Goal: Task Accomplishment & Management: Manage account settings

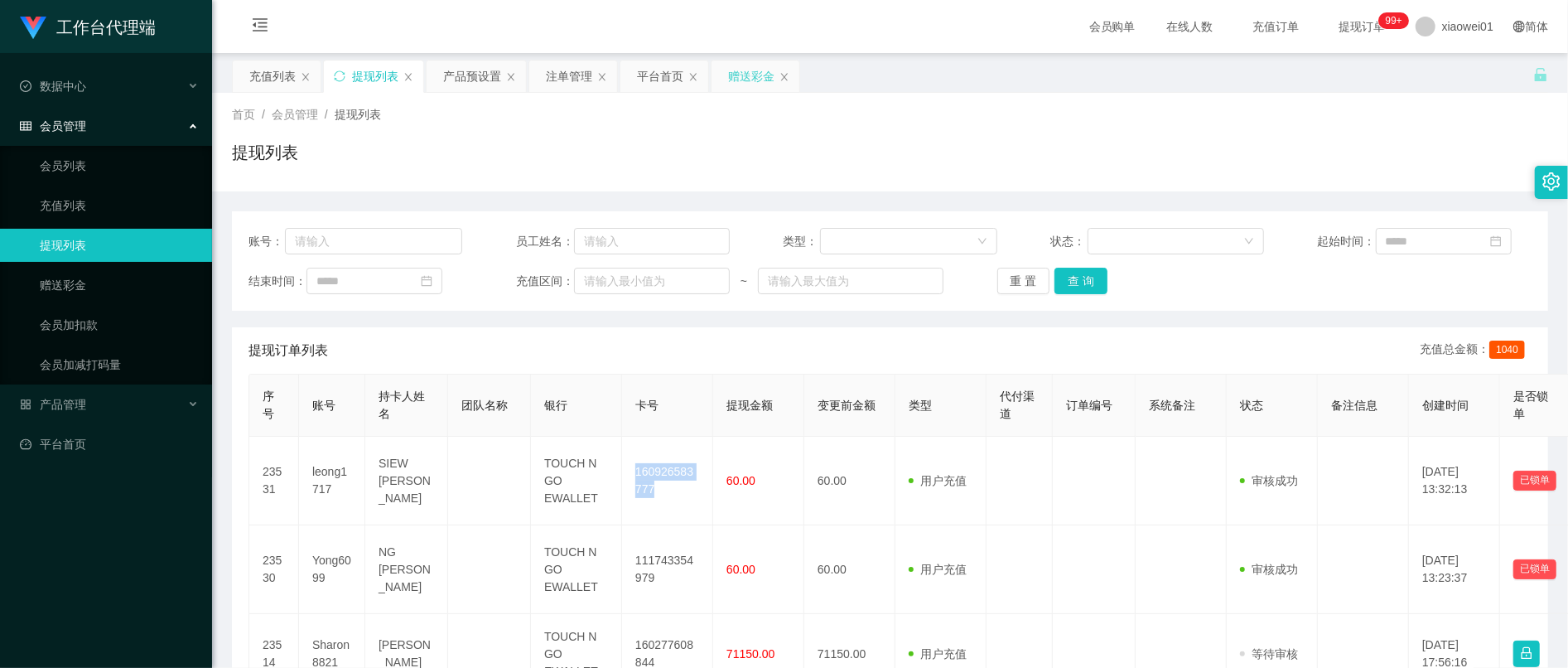
click at [762, 75] on div "赠送彩金" at bounding box center [751, 75] width 47 height 31
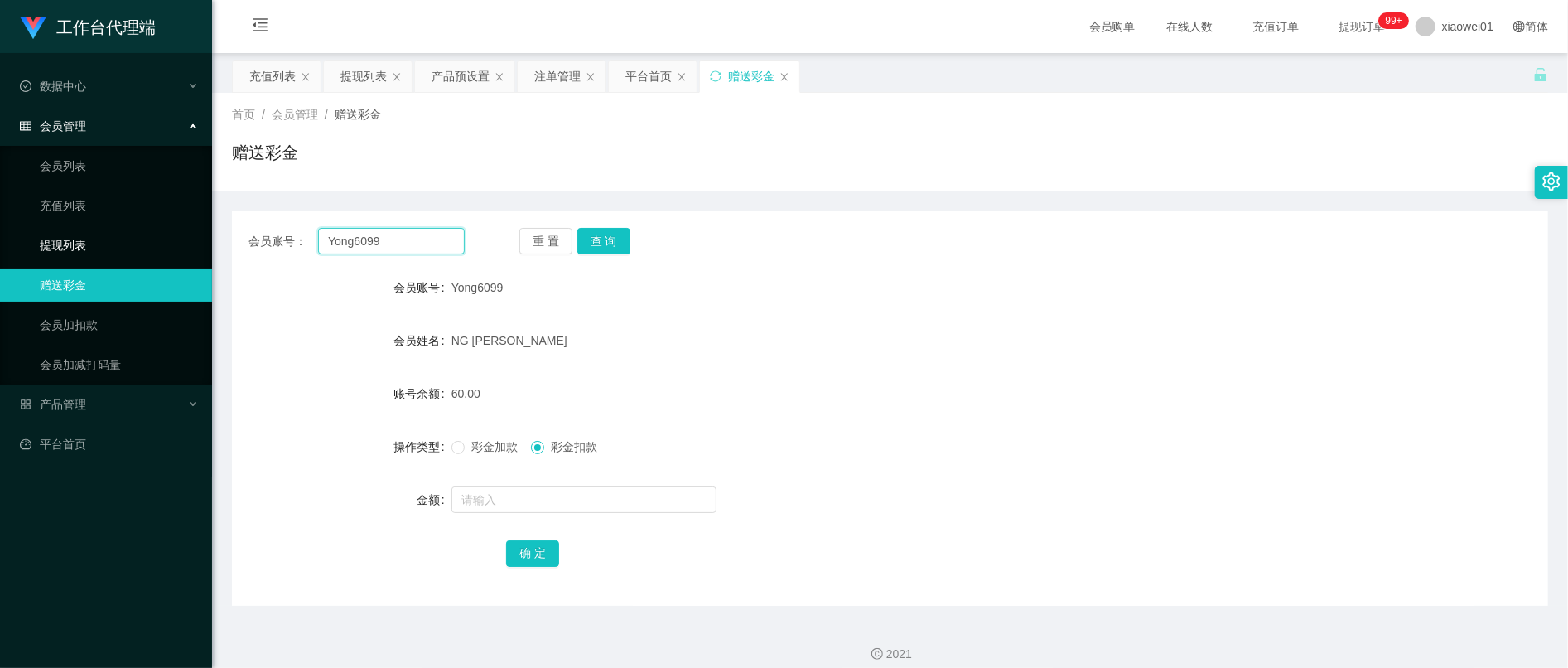
drag, startPoint x: 429, startPoint y: 234, endPoint x: 17, endPoint y: 242, distance: 412.1
click at [18, 242] on section "工作台代理端 数据中心 会员管理 会员列表 充值列表 提现列表 赠送彩金 会员加扣款 会员加减打码量 产品管理 开奖记录 注单管理 产品列表 即时注单 产品预…" at bounding box center [784, 342] width 1568 height 683
paste input "leong1717"
type input "leong1717"
click at [586, 234] on button "查 询" at bounding box center [604, 241] width 53 height 26
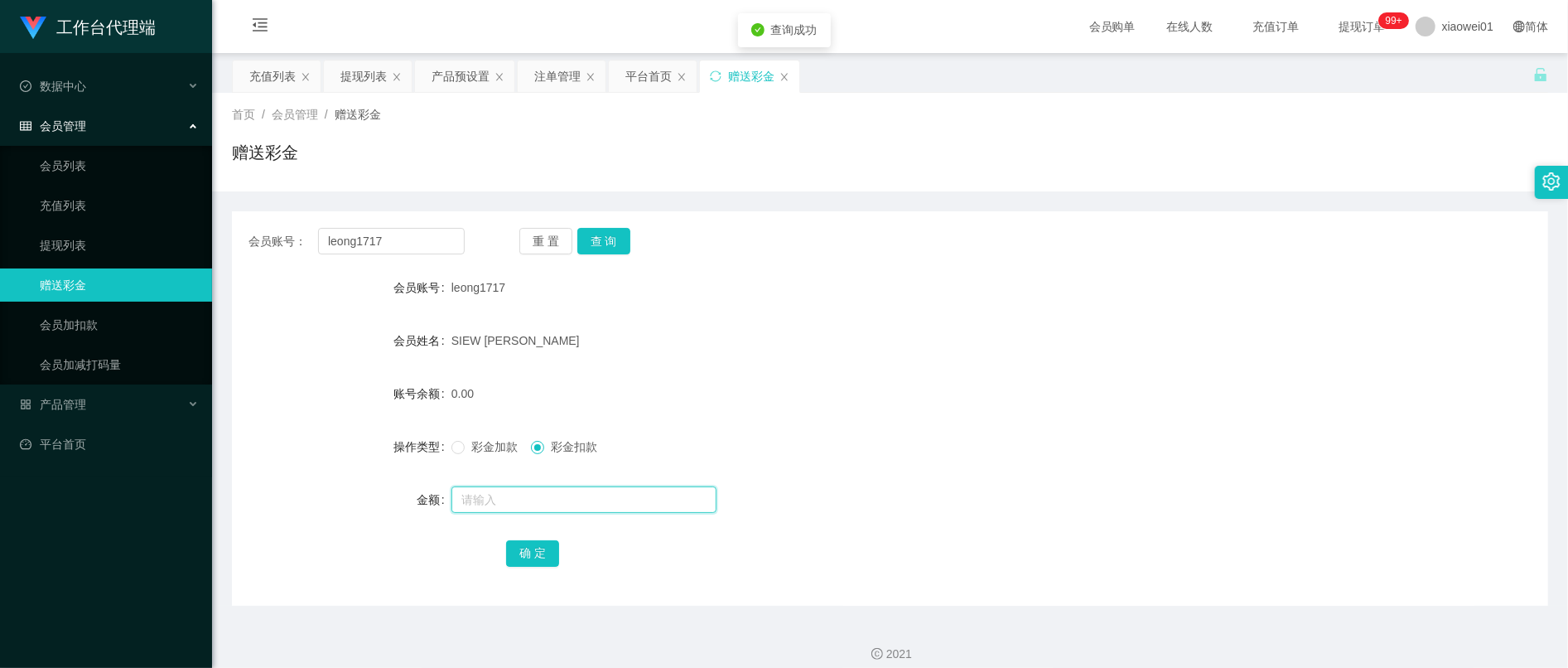
click at [573, 498] on input "text" at bounding box center [584, 499] width 265 height 26
type input "20"
click at [504, 458] on div "彩金加款 彩金扣款" at bounding box center [835, 447] width 768 height 33
click at [501, 446] on span "彩金加款" at bounding box center [495, 447] width 59 height 14
click at [525, 544] on button "确 定" at bounding box center [533, 554] width 53 height 26
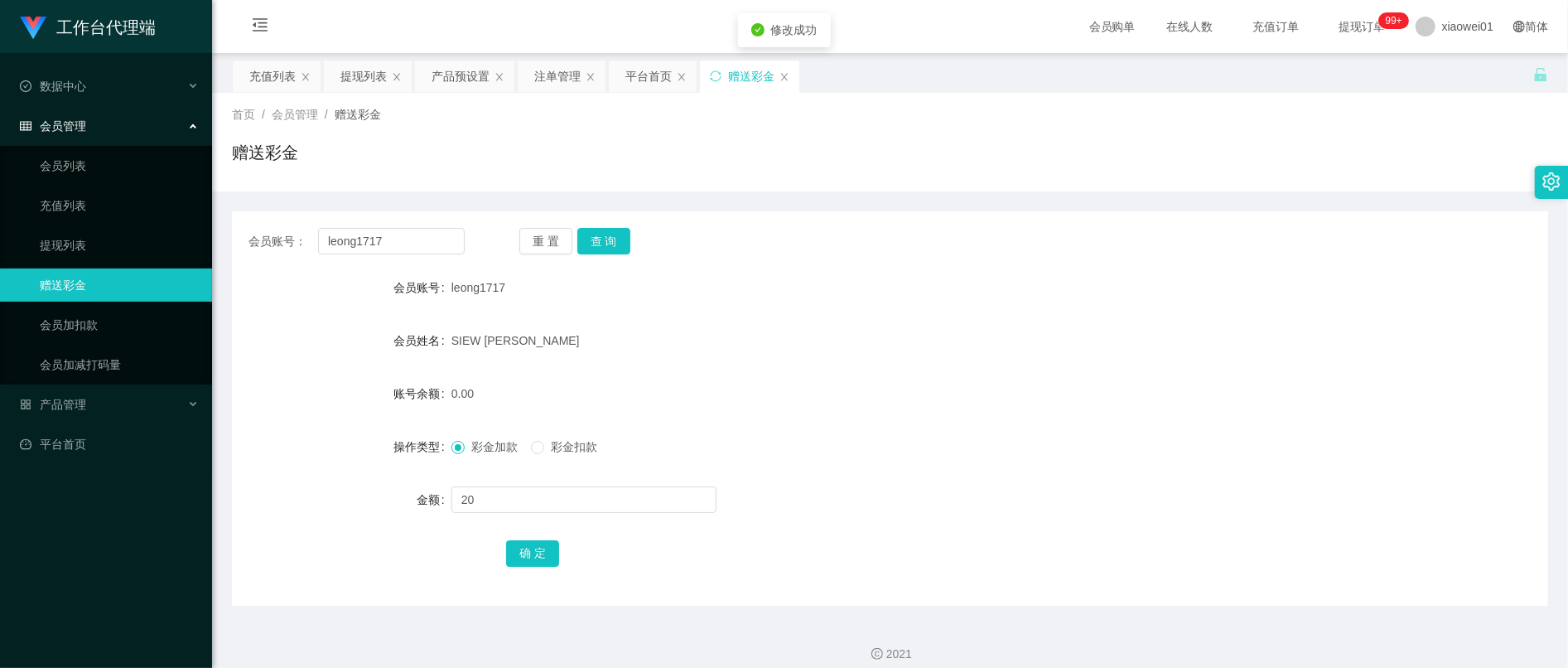
click at [964, 326] on div "SIEW [PERSON_NAME]" at bounding box center [835, 340] width 768 height 33
click at [496, 502] on input "text" at bounding box center [584, 499] width 265 height 26
type input "180"
drag, startPoint x: 530, startPoint y: 572, endPoint x: 538, endPoint y: 559, distance: 15.3
click at [530, 572] on div "会员账号： leong1717 重 置 查 询 会员账号 leong1717 会员姓名 [PERSON_NAME] 账号余额 20.00 操作类型 彩金加款 …" at bounding box center [890, 409] width 1316 height 395
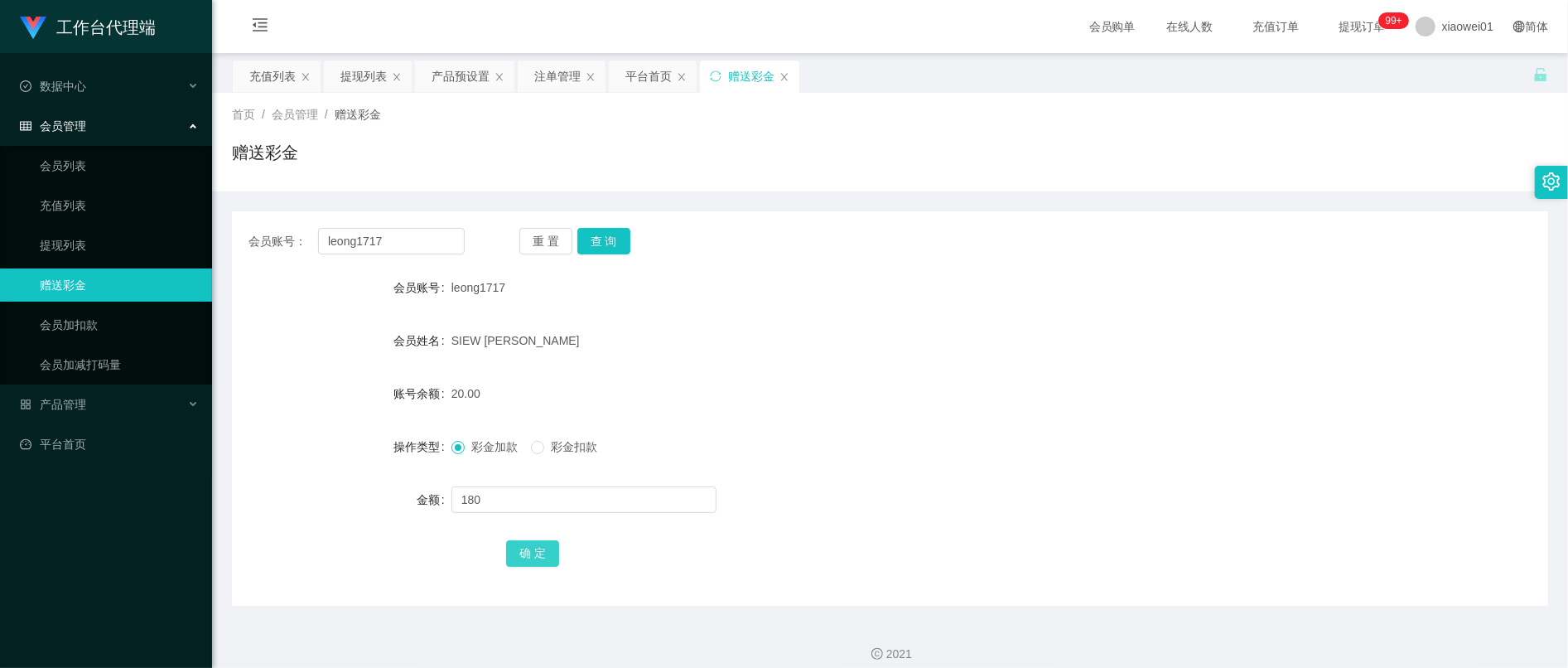
click at [540, 551] on button "确 定" at bounding box center [533, 554] width 53 height 26
click at [801, 387] on div "200.00" at bounding box center [835, 393] width 768 height 33
click at [469, 78] on div "产品预设置" at bounding box center [461, 75] width 58 height 31
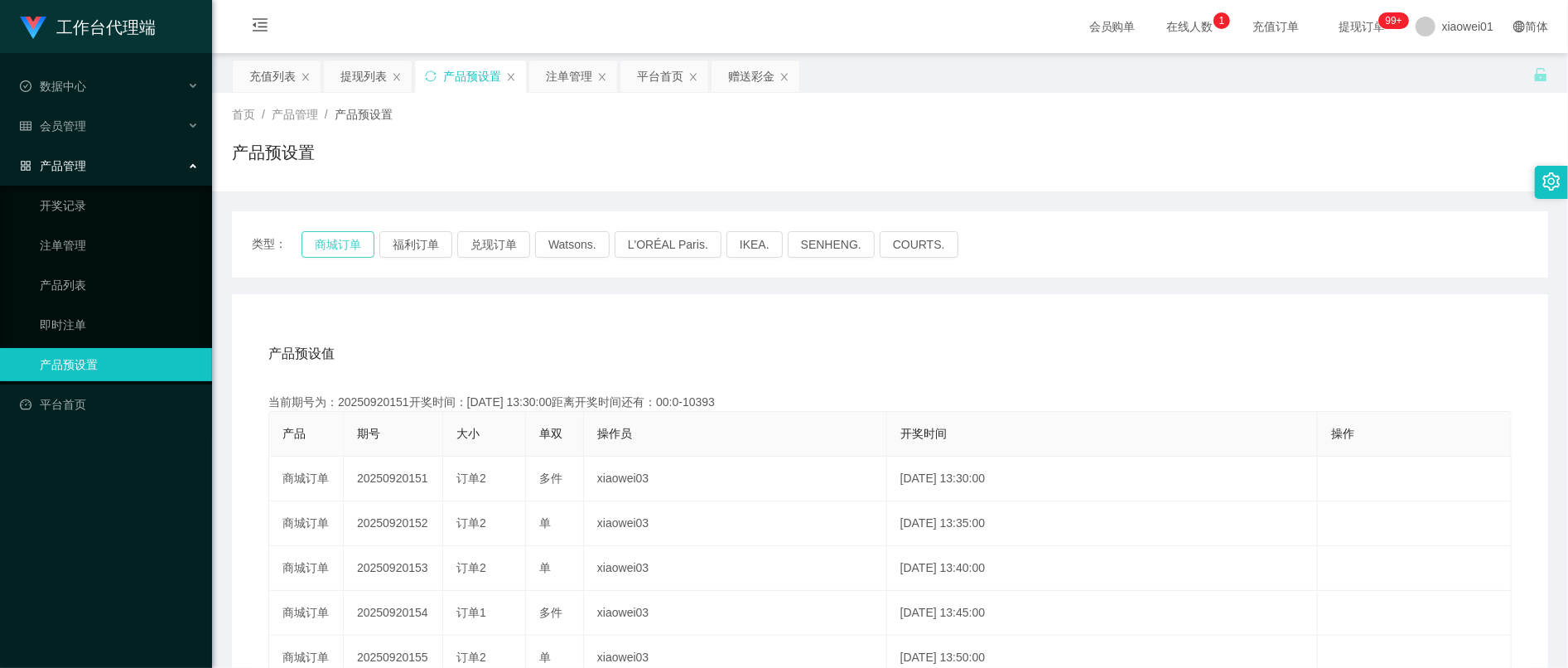
click at [343, 243] on button "商城订单" at bounding box center [338, 244] width 73 height 26
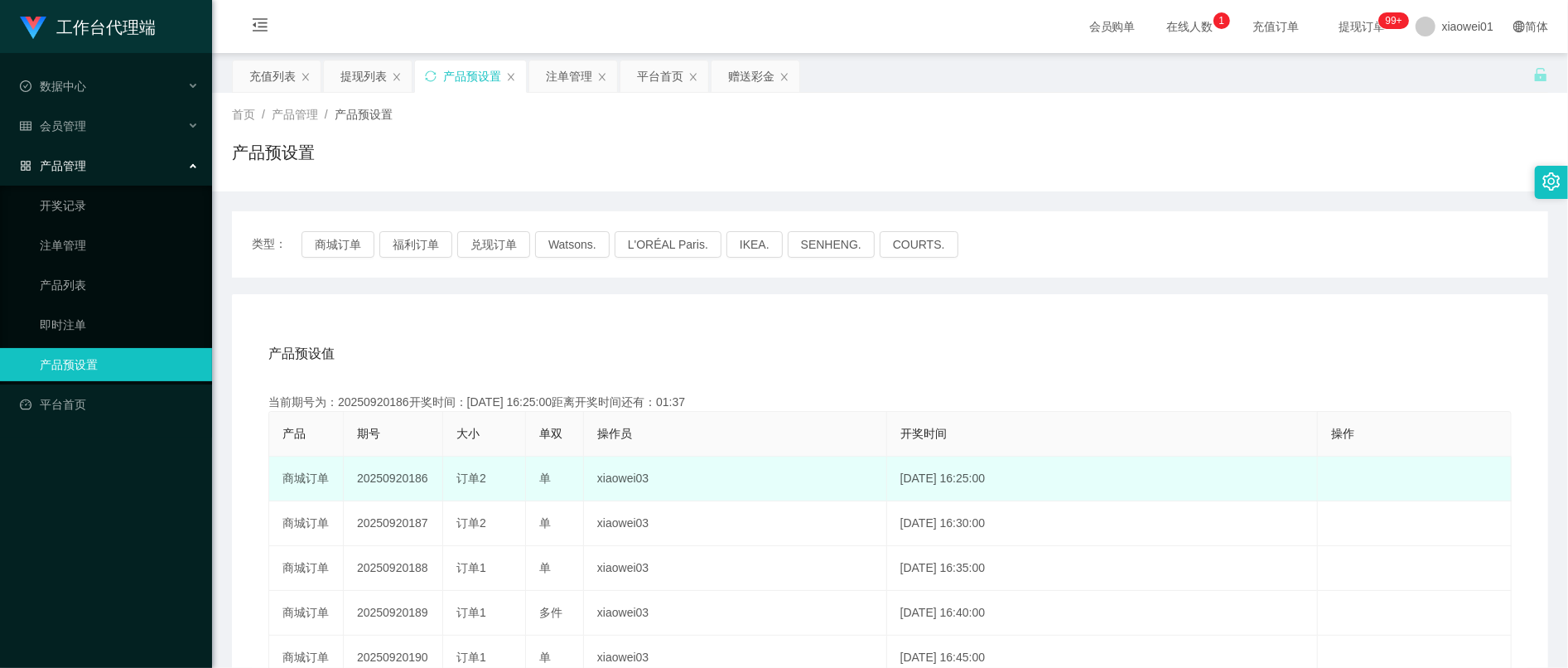
click at [402, 478] on td "20250920186" at bounding box center [393, 479] width 99 height 45
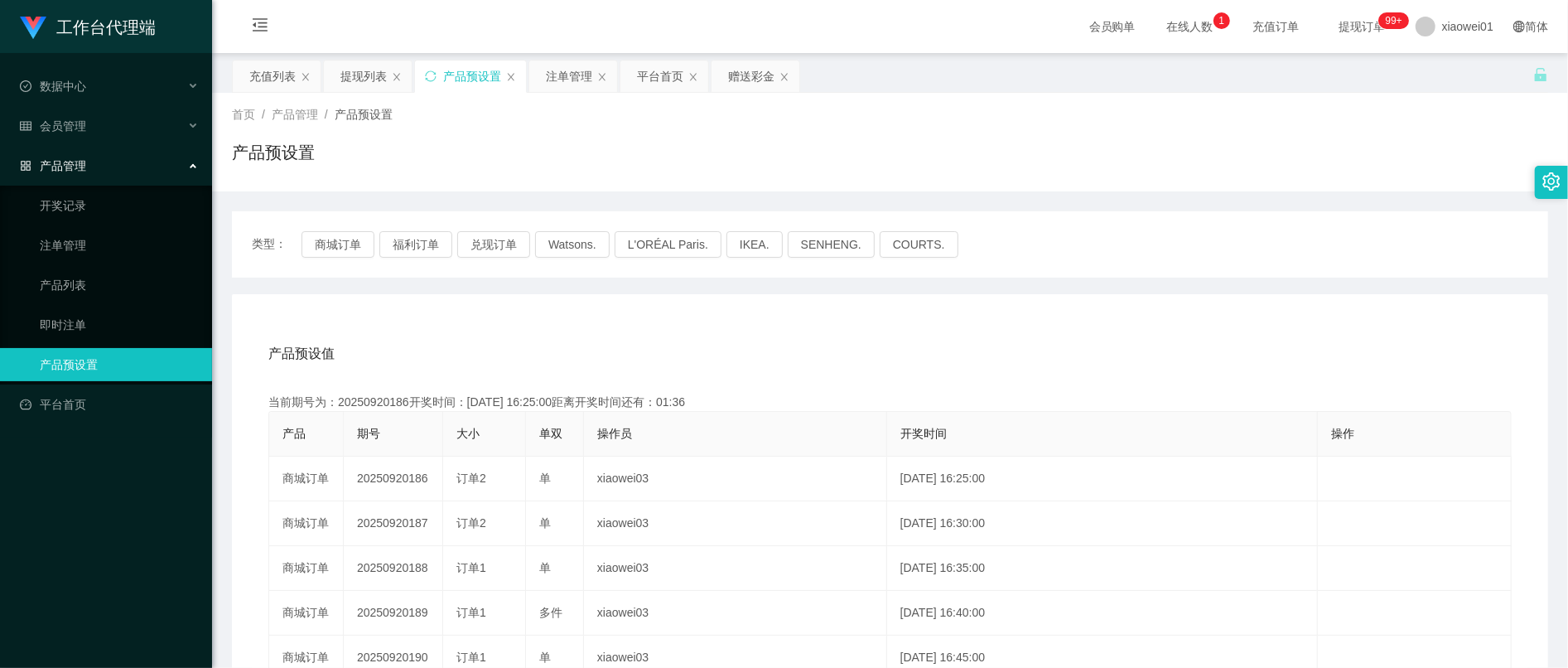
copy td "20250920186"
click at [535, 70] on div "注单管理" at bounding box center [573, 75] width 88 height 31
click at [564, 70] on div "注单管理" at bounding box center [568, 75] width 47 height 31
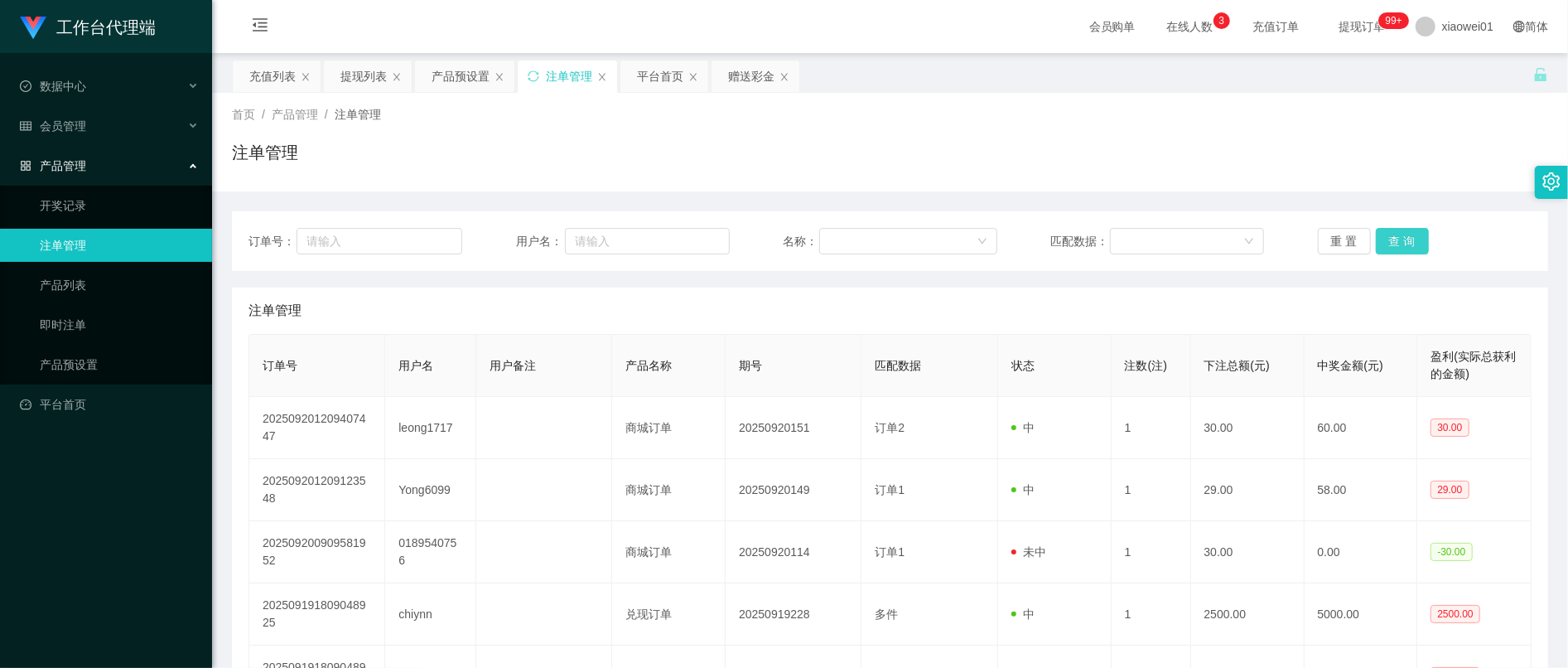
click at [1399, 244] on button "查 询" at bounding box center [1402, 241] width 53 height 26
click at [280, 78] on div "充值列表" at bounding box center [272, 75] width 47 height 31
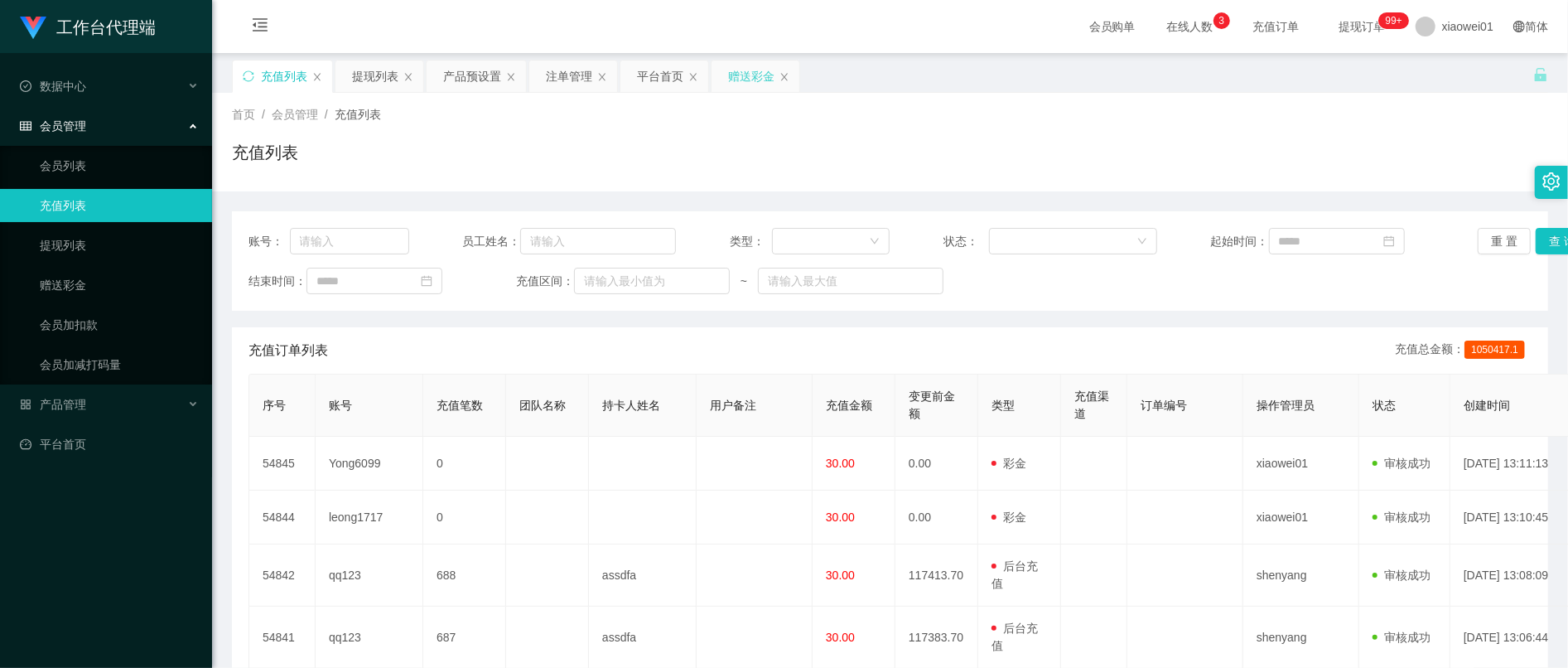
click at [776, 75] on div "赠送彩金" at bounding box center [756, 75] width 88 height 31
click at [772, 76] on div "赠送彩金" at bounding box center [751, 75] width 47 height 31
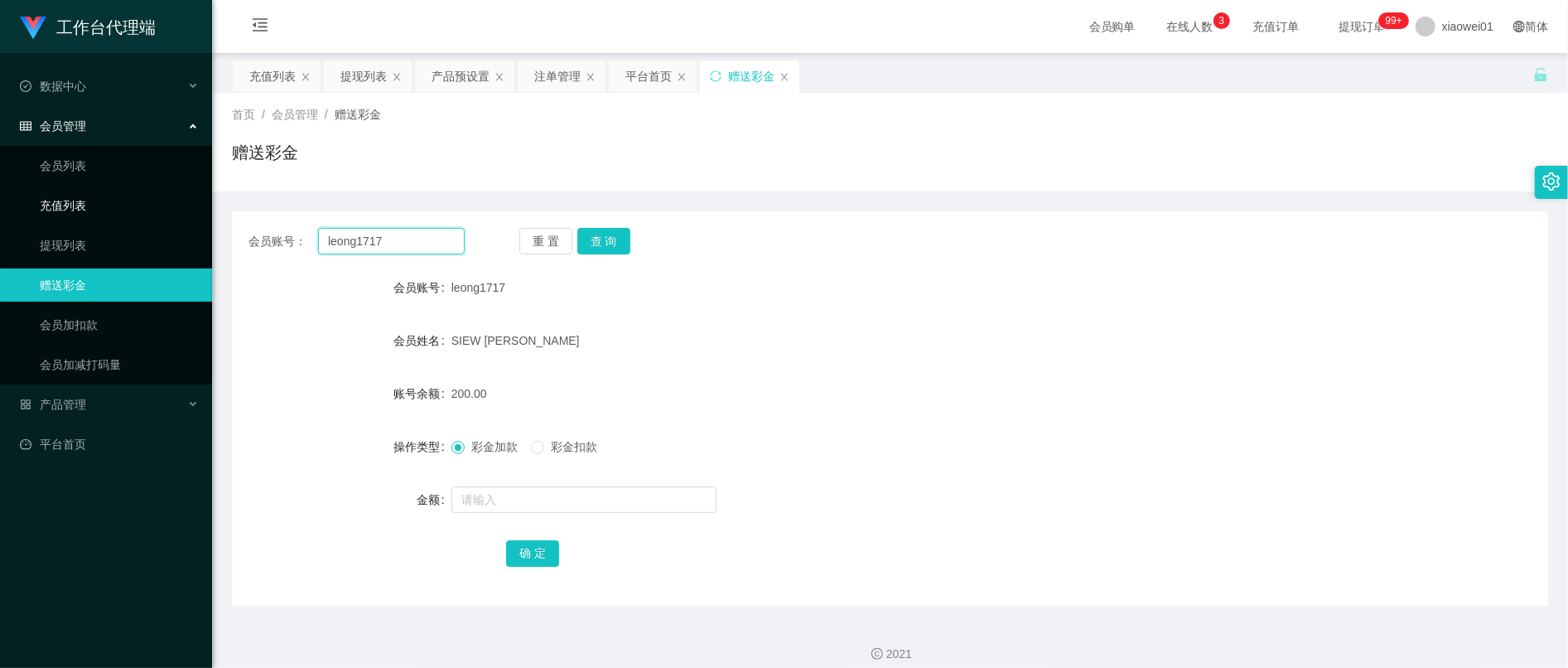
drag, startPoint x: 448, startPoint y: 234, endPoint x: 84, endPoint y: 200, distance: 365.6
click at [84, 200] on section "工作台代理端 数据中心 会员管理 会员列表 充值列表 提现列表 赠送彩金 会员加扣款 会员加减打码量 产品管理 开奖记录 注单管理 产品列表 即时注单 产品预…" at bounding box center [784, 342] width 1568 height 683
click at [620, 243] on button "查 询" at bounding box center [604, 241] width 53 height 26
click at [922, 322] on form "会员账号 leong1717 会员姓名 [PERSON_NAME] 账号余额 200.00 操作类型 彩金加款 彩金扣款 金额 确 定" at bounding box center [890, 420] width 1316 height 298
click at [607, 241] on button "查 询" at bounding box center [604, 241] width 53 height 26
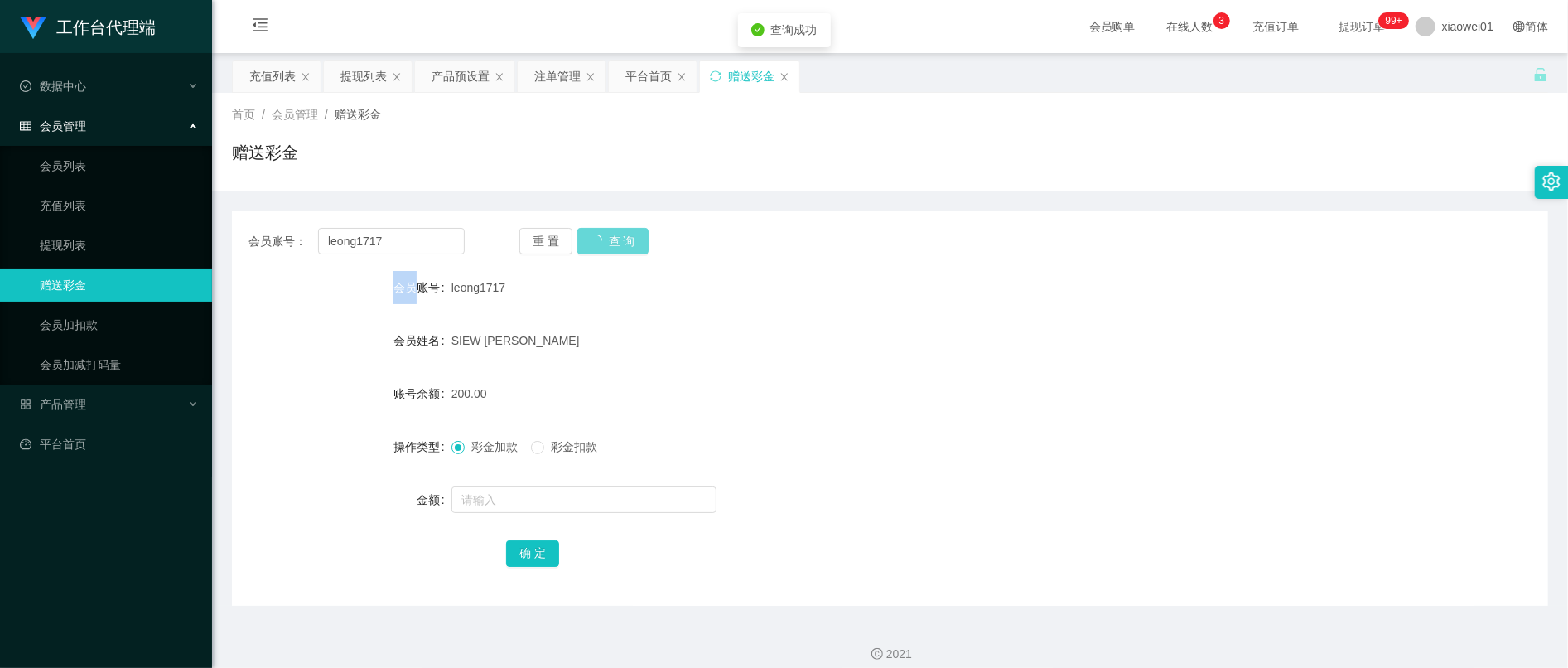
click at [607, 241] on div "重 置 查 询" at bounding box center [627, 241] width 216 height 26
click at [531, 76] on div "注单管理" at bounding box center [562, 75] width 88 height 31
click at [567, 77] on div "注单管理" at bounding box center [557, 75] width 47 height 31
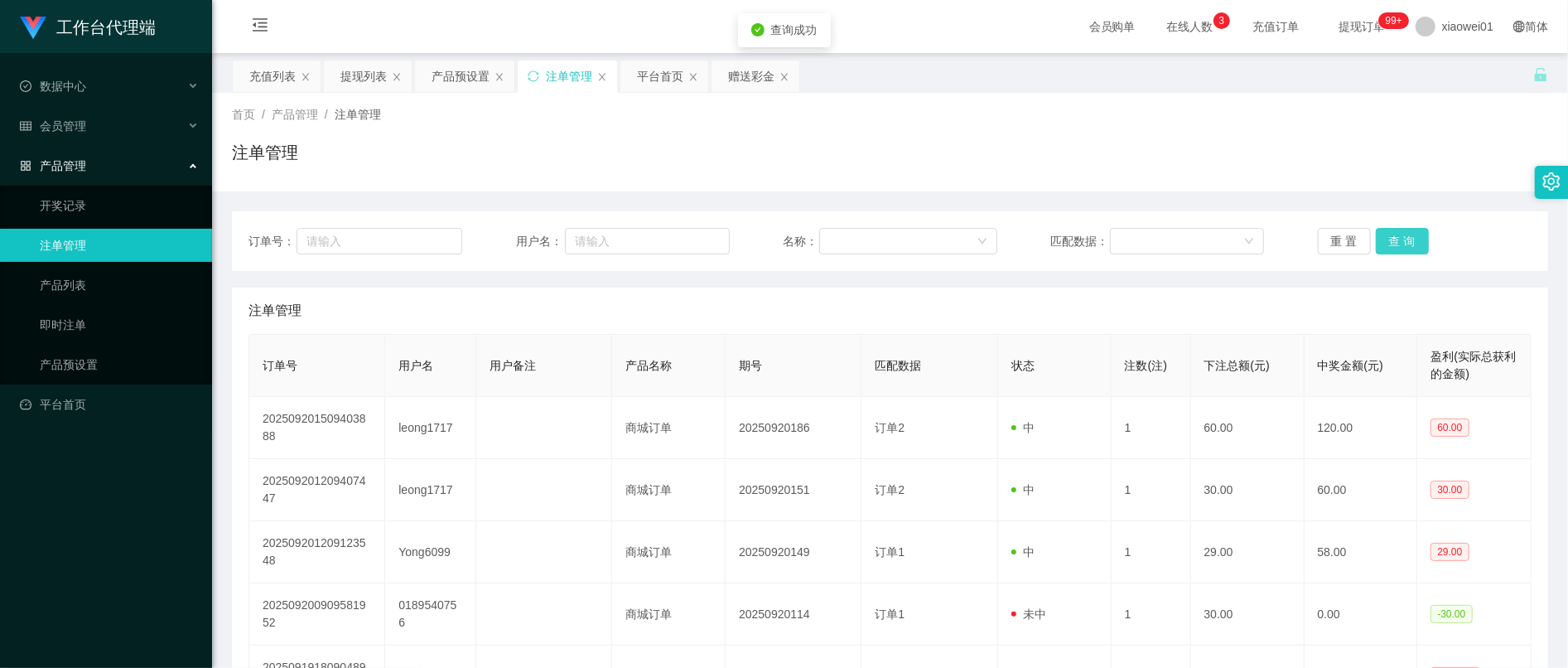
click at [1412, 231] on button "查 询" at bounding box center [1402, 241] width 53 height 26
click at [1400, 242] on button "查 询" at bounding box center [1402, 241] width 53 height 26
click at [736, 75] on div "赠送彩金" at bounding box center [751, 75] width 47 height 31
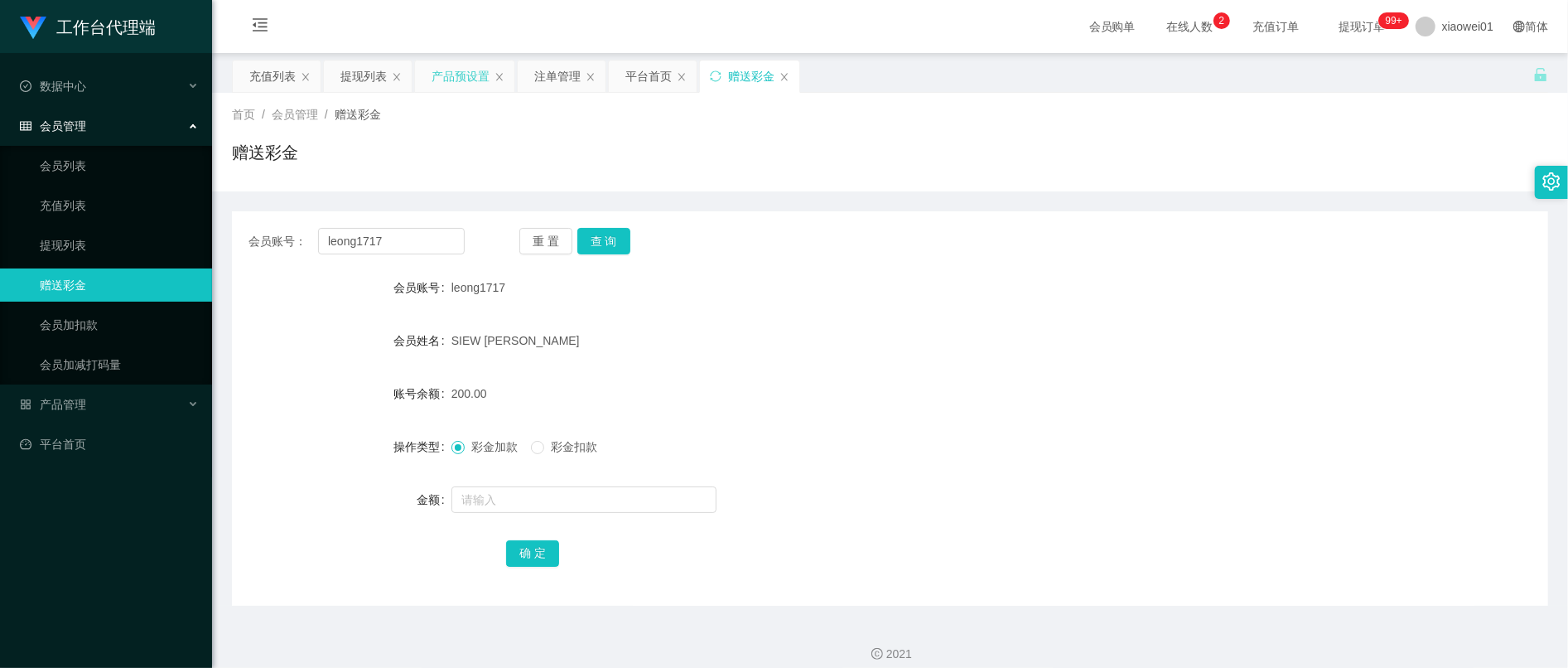
click at [451, 87] on div "产品预设置" at bounding box center [461, 75] width 58 height 31
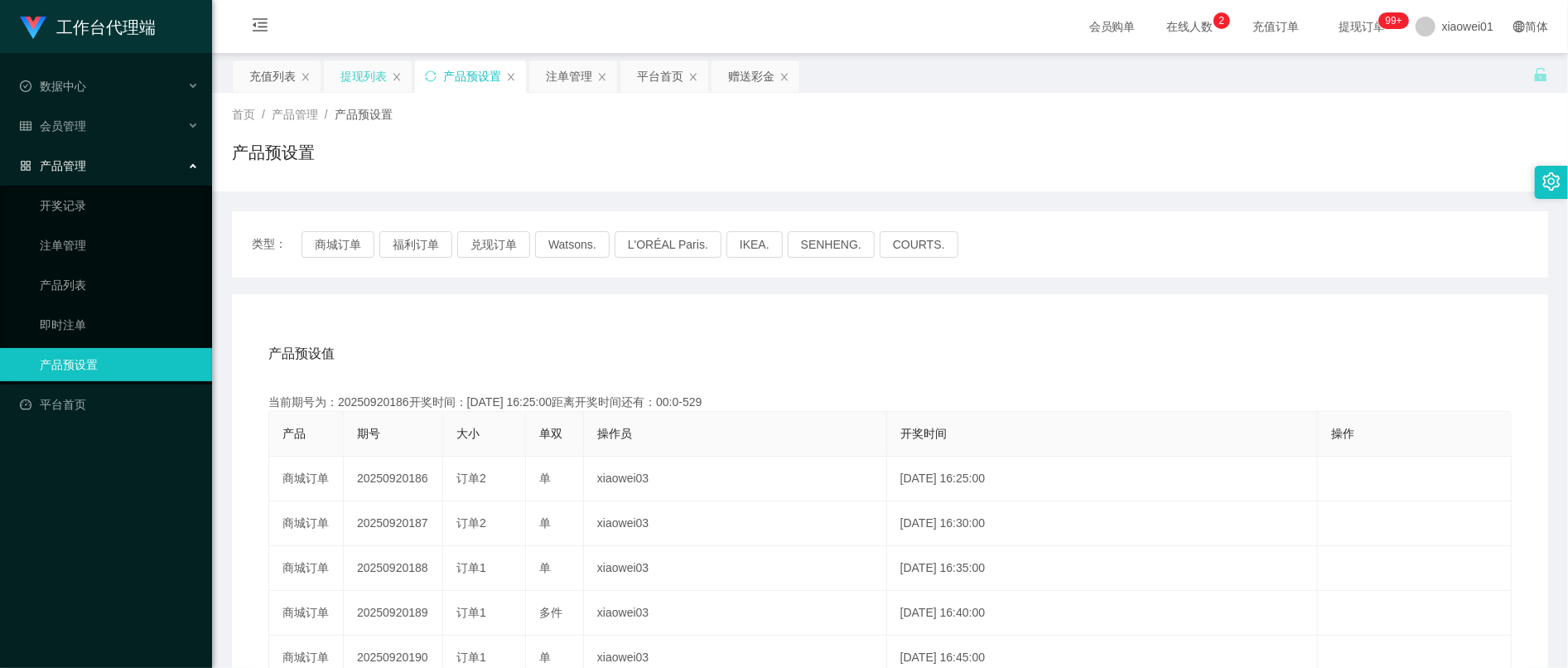
click at [372, 70] on div "提现列表" at bounding box center [363, 75] width 47 height 31
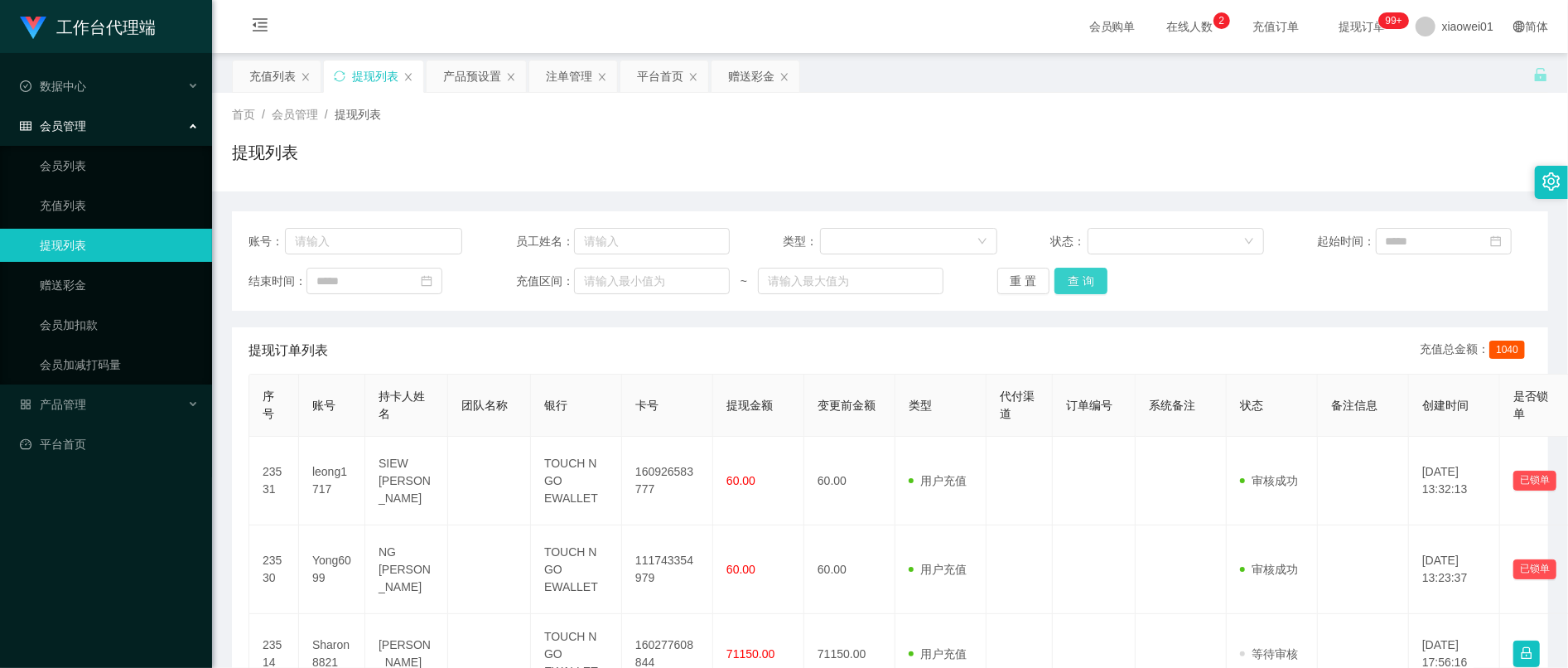
click at [1094, 288] on button "查 询" at bounding box center [1081, 281] width 53 height 26
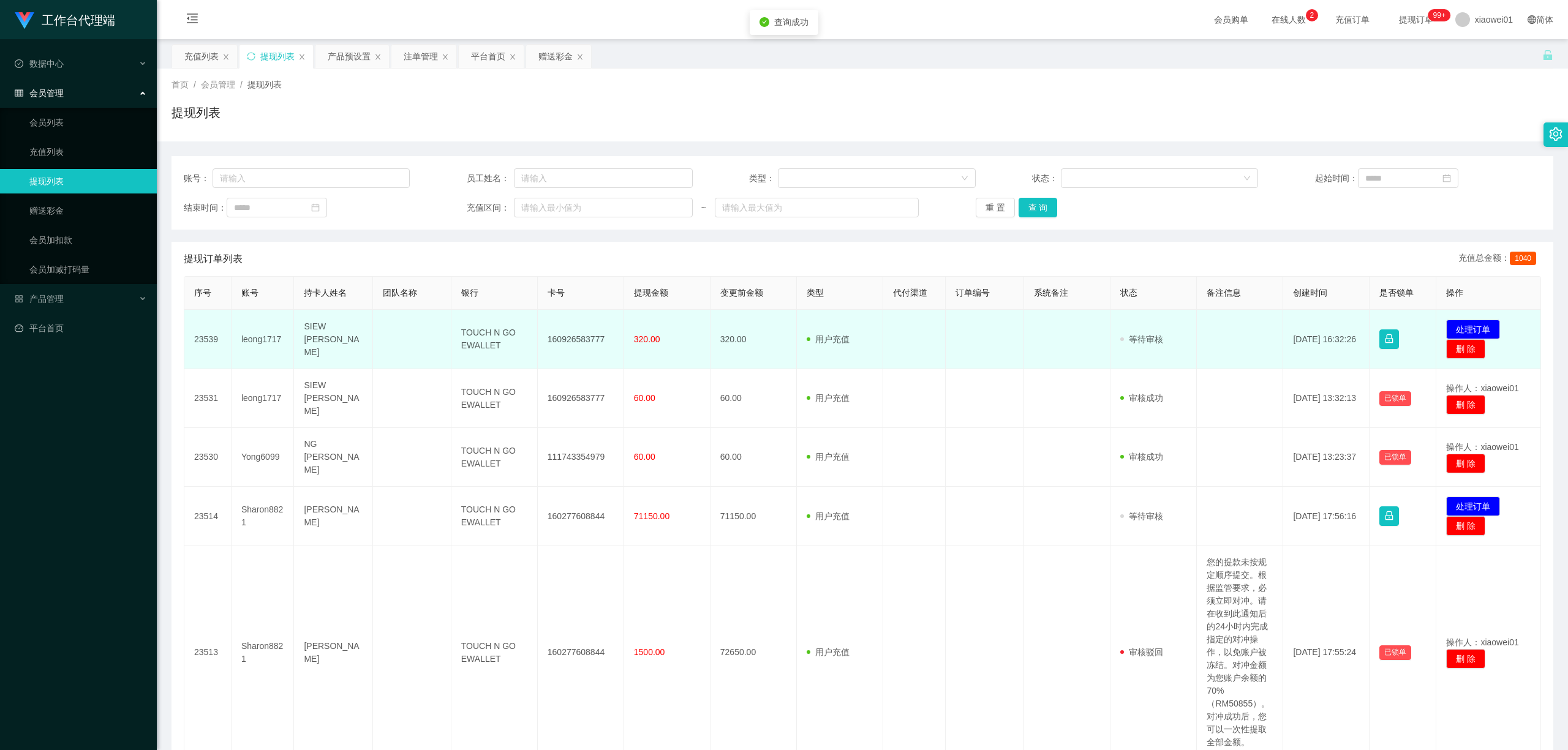
click at [544, 339] on td "160926583777" at bounding box center [581, 339] width 86 height 59
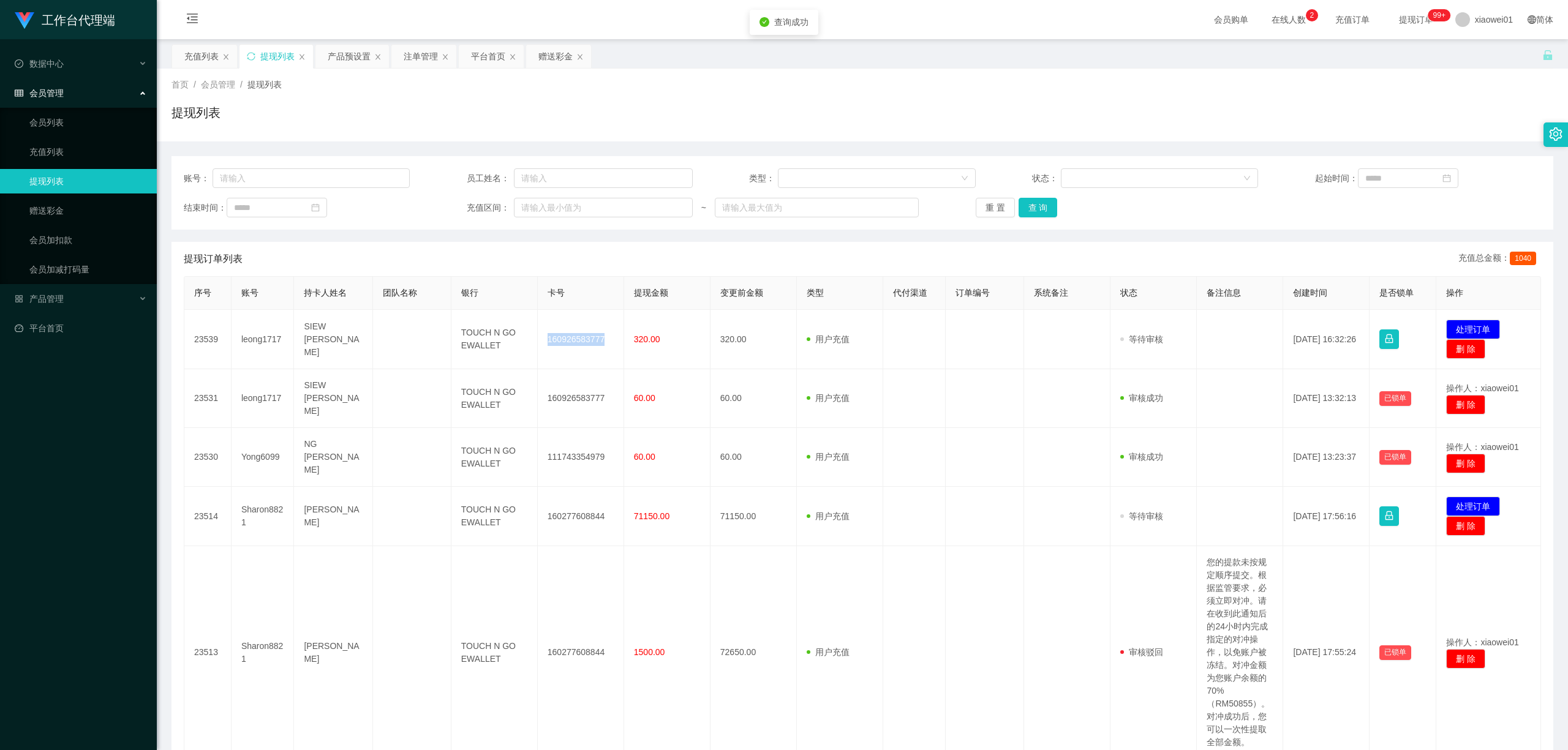
copy td "160926583777"
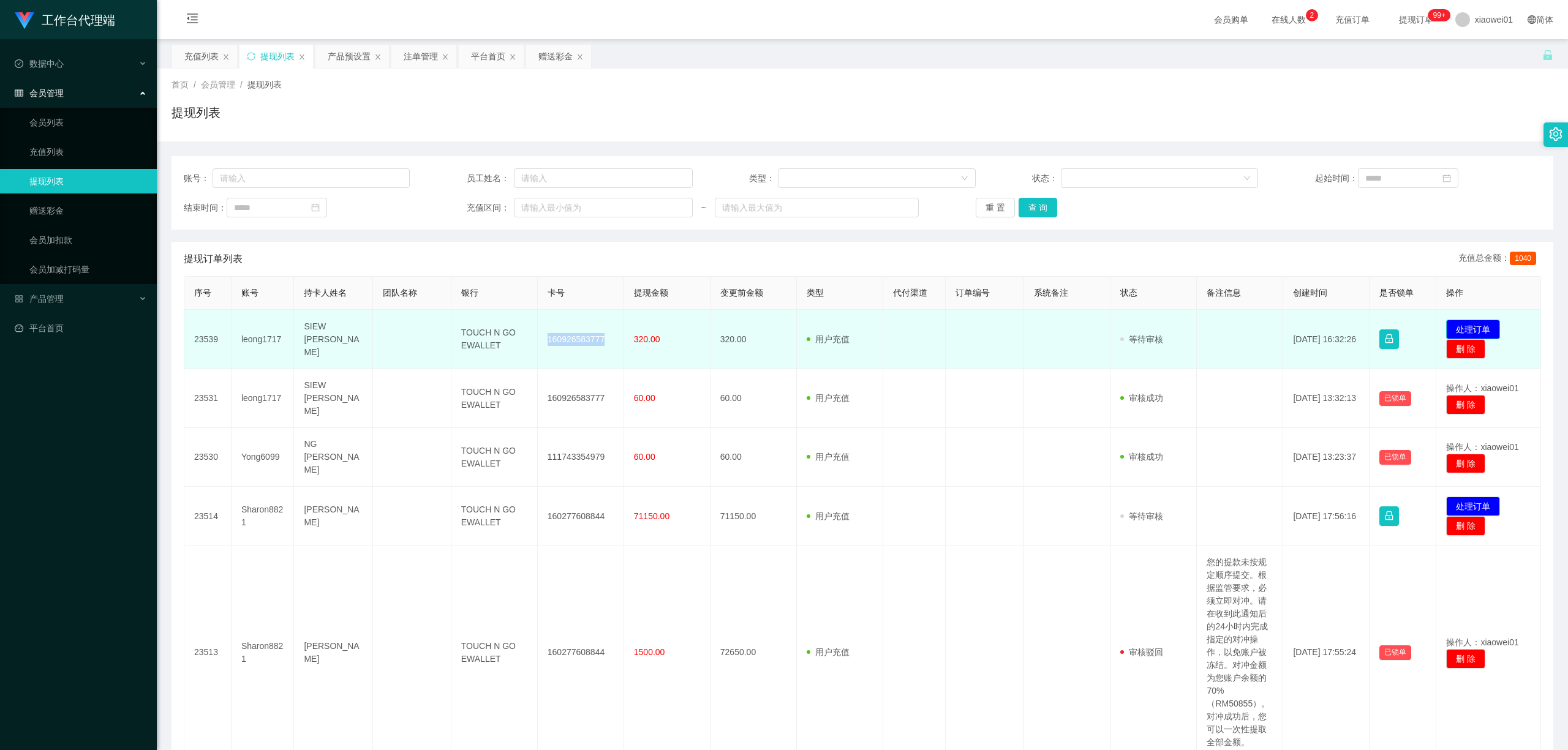
click at [1158, 323] on button "处理订单" at bounding box center [1473, 329] width 54 height 19
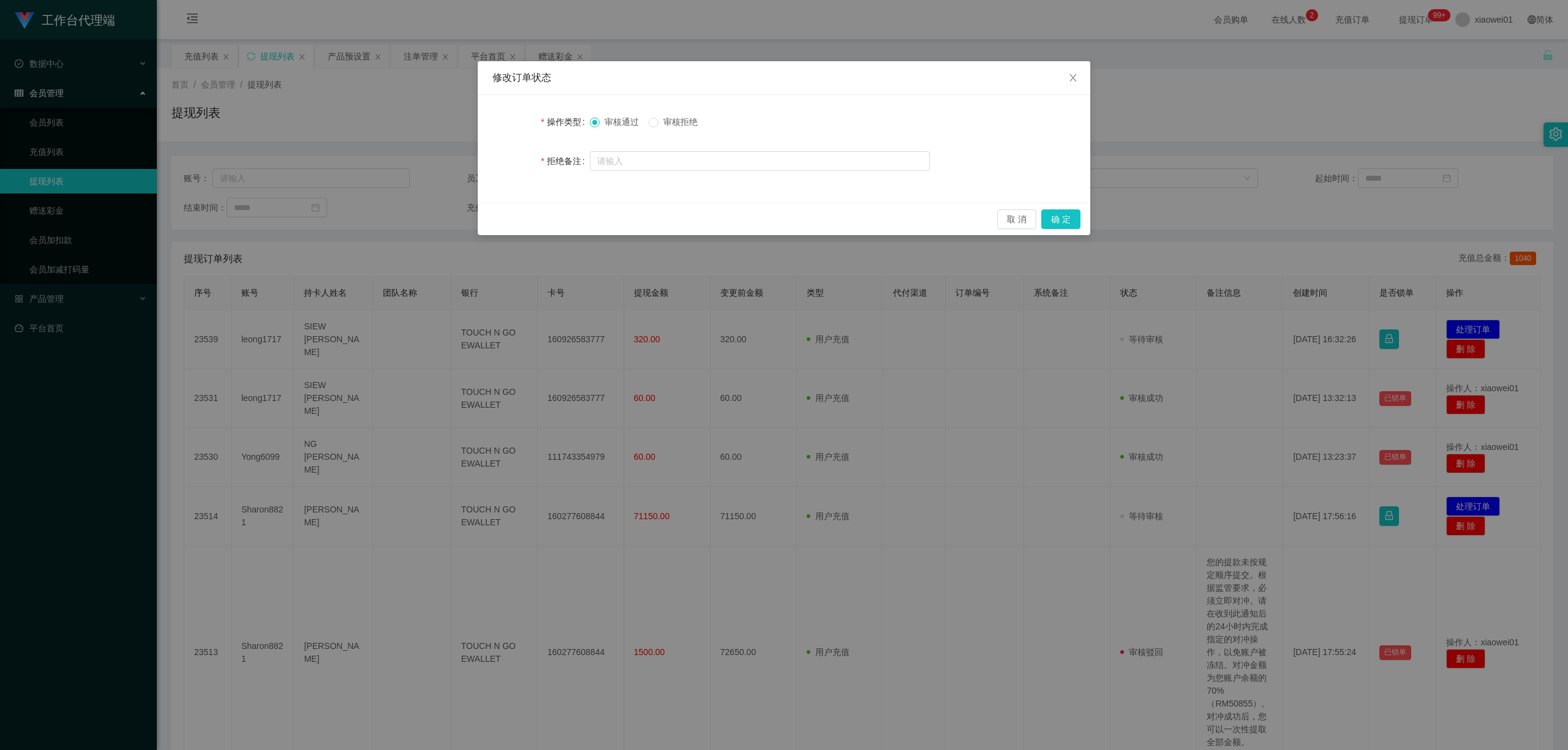
click at [954, 375] on div "修改订单状态 操作类型 审核通过 审核拒绝 拒绝备注 取 消 确 定" at bounding box center [784, 375] width 1568 height 750
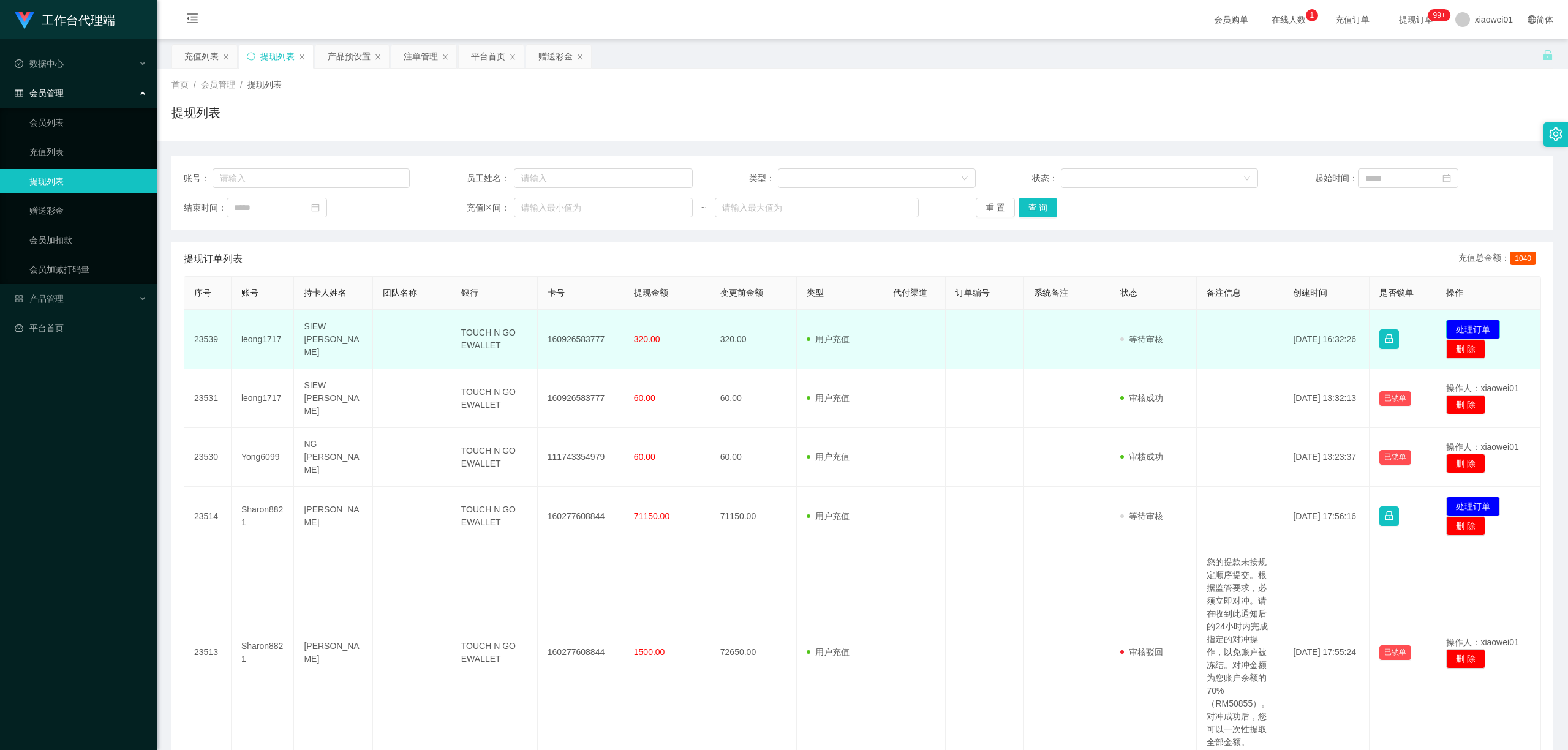
click at [1158, 326] on button "处理订单" at bounding box center [1473, 329] width 54 height 19
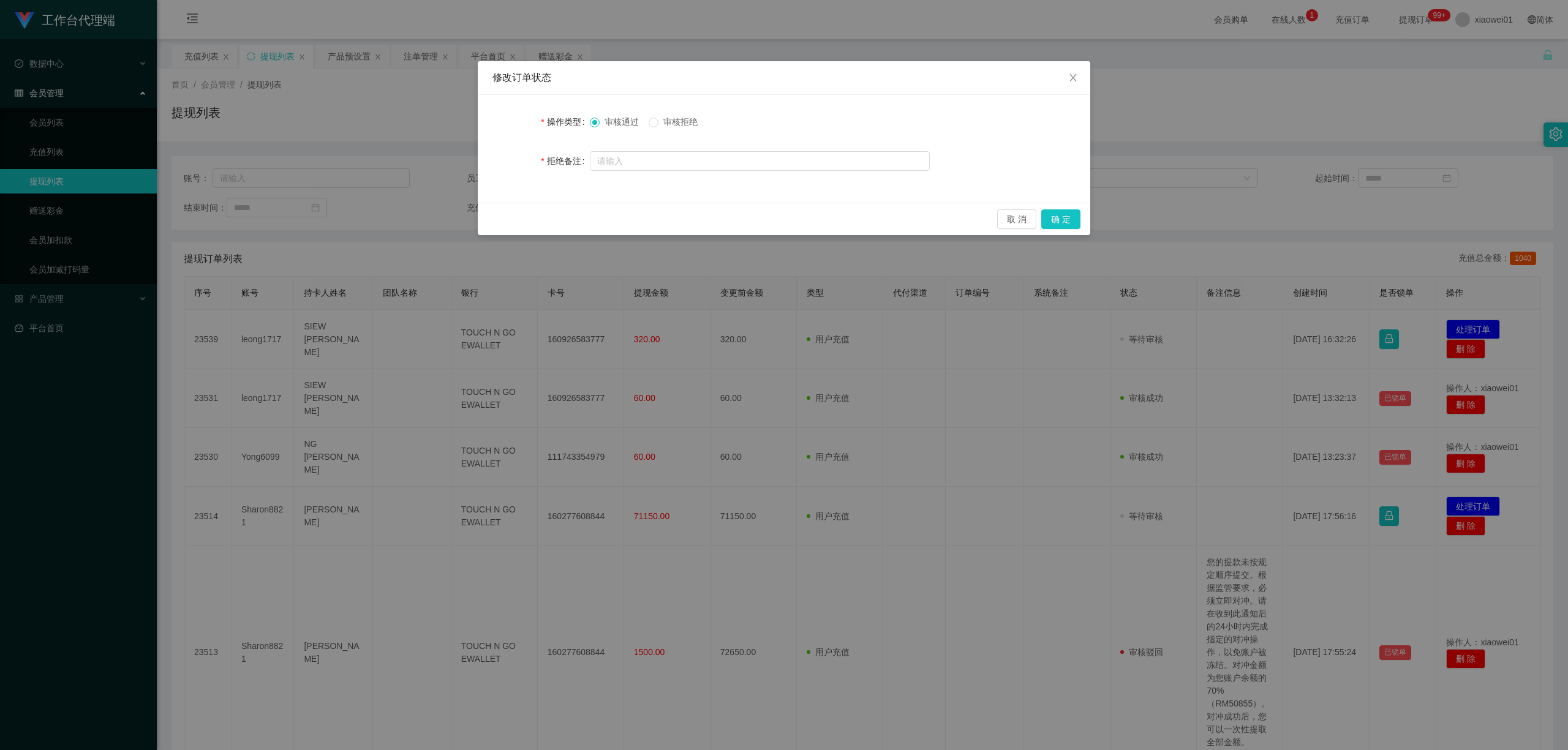
click at [661, 111] on div "审核通过 审核拒绝" at bounding box center [760, 121] width 340 height 24
click at [673, 128] on label "审核拒绝" at bounding box center [676, 122] width 54 height 13
drag, startPoint x: 691, startPoint y: 148, endPoint x: 678, endPoint y: 160, distance: 17.7
click at [691, 148] on form "操作类型 审核通过 审核拒绝 拒绝备注" at bounding box center [783, 141] width 583 height 64
click at [678, 159] on input "text" at bounding box center [760, 161] width 340 height 19
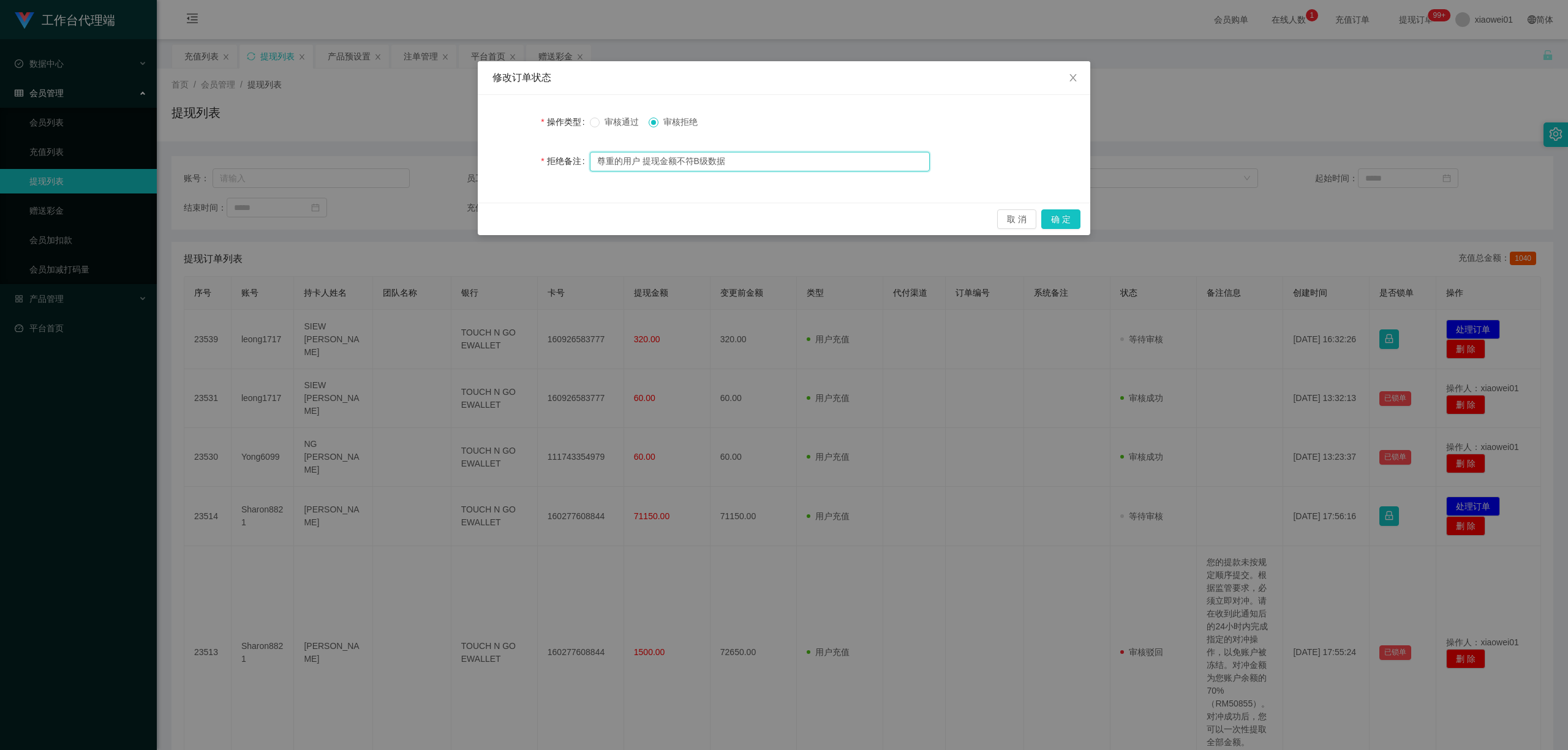
click at [697, 158] on input "尊重的用户 提现金额不符B级数据" at bounding box center [760, 162] width 340 height 19
click at [696, 158] on input "尊重的用户 提现金额不符B级数据" at bounding box center [760, 162] width 340 height 19
type input "尊重的用户 提现金额不符合B级数据"
click at [1056, 218] on button "确 定" at bounding box center [1061, 218] width 39 height 19
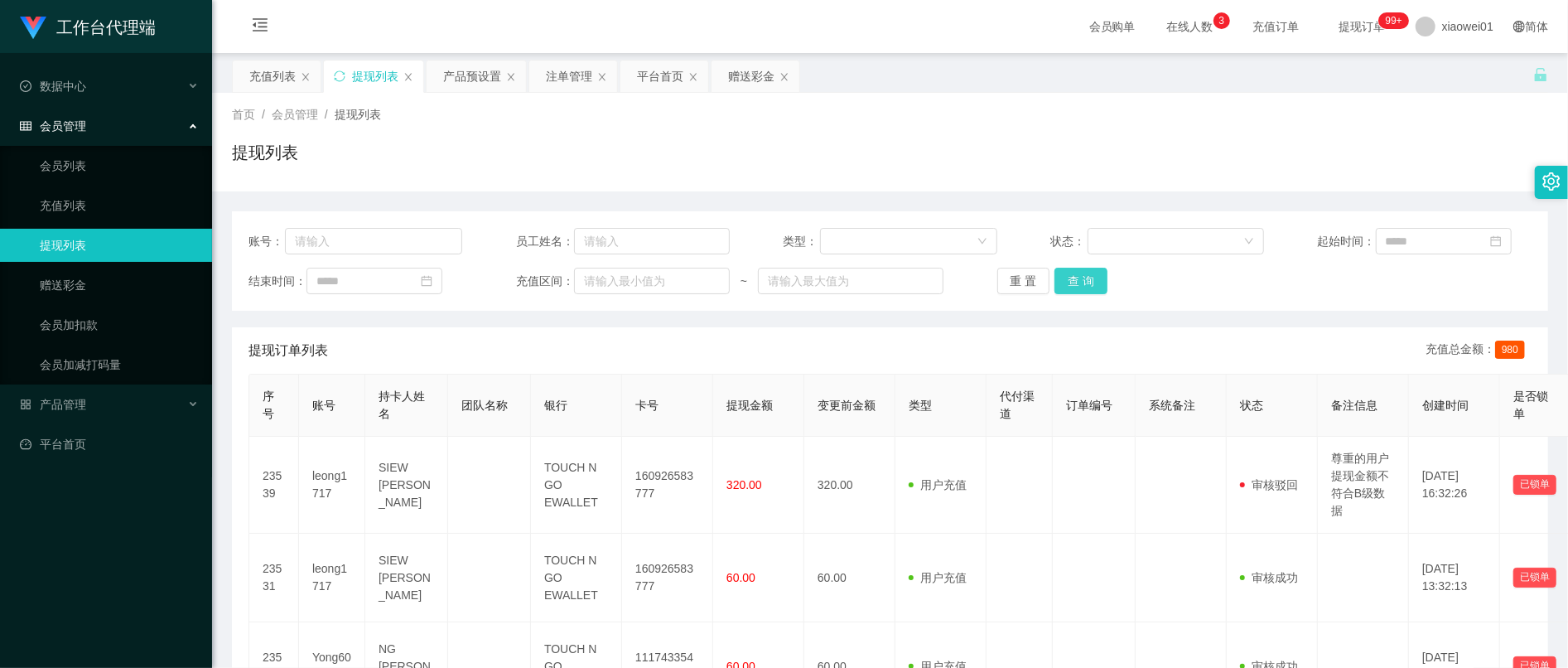
click at [1073, 292] on button "查 询" at bounding box center [1081, 281] width 53 height 26
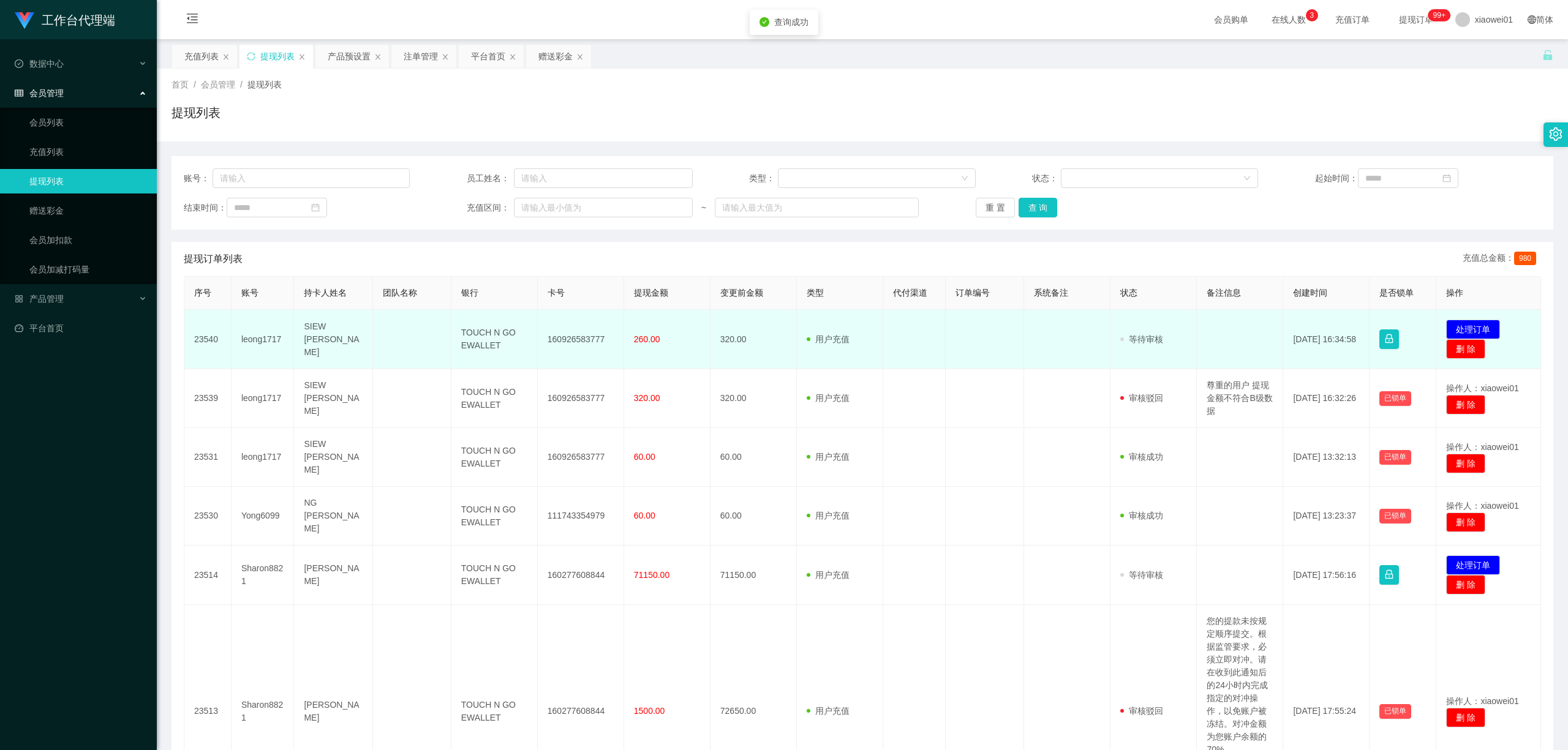
click at [574, 341] on td "160926583777" at bounding box center [581, 339] width 86 height 59
click at [574, 341] on td "160926583777" at bounding box center [581, 339] width 86 height 59
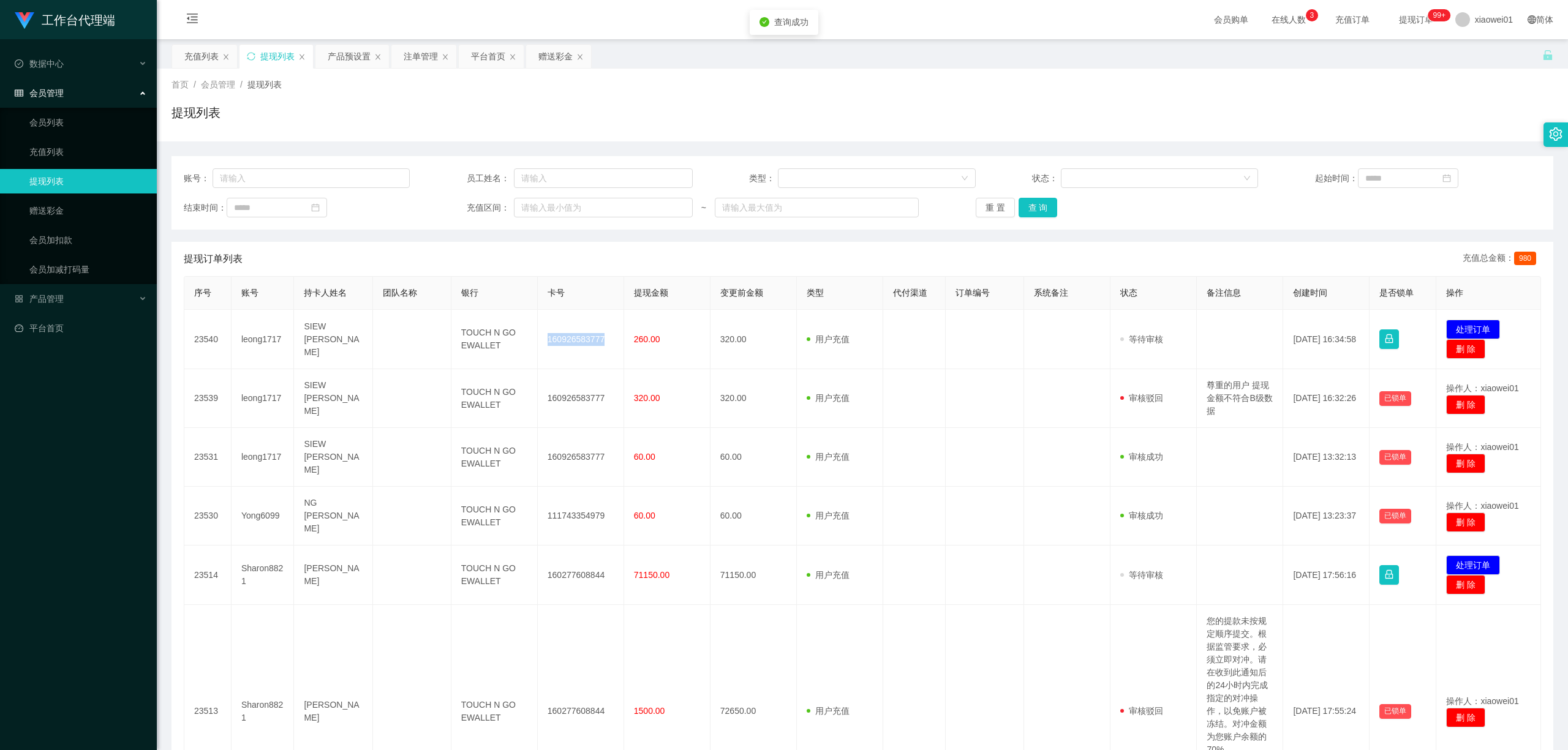
copy td "160926583777"
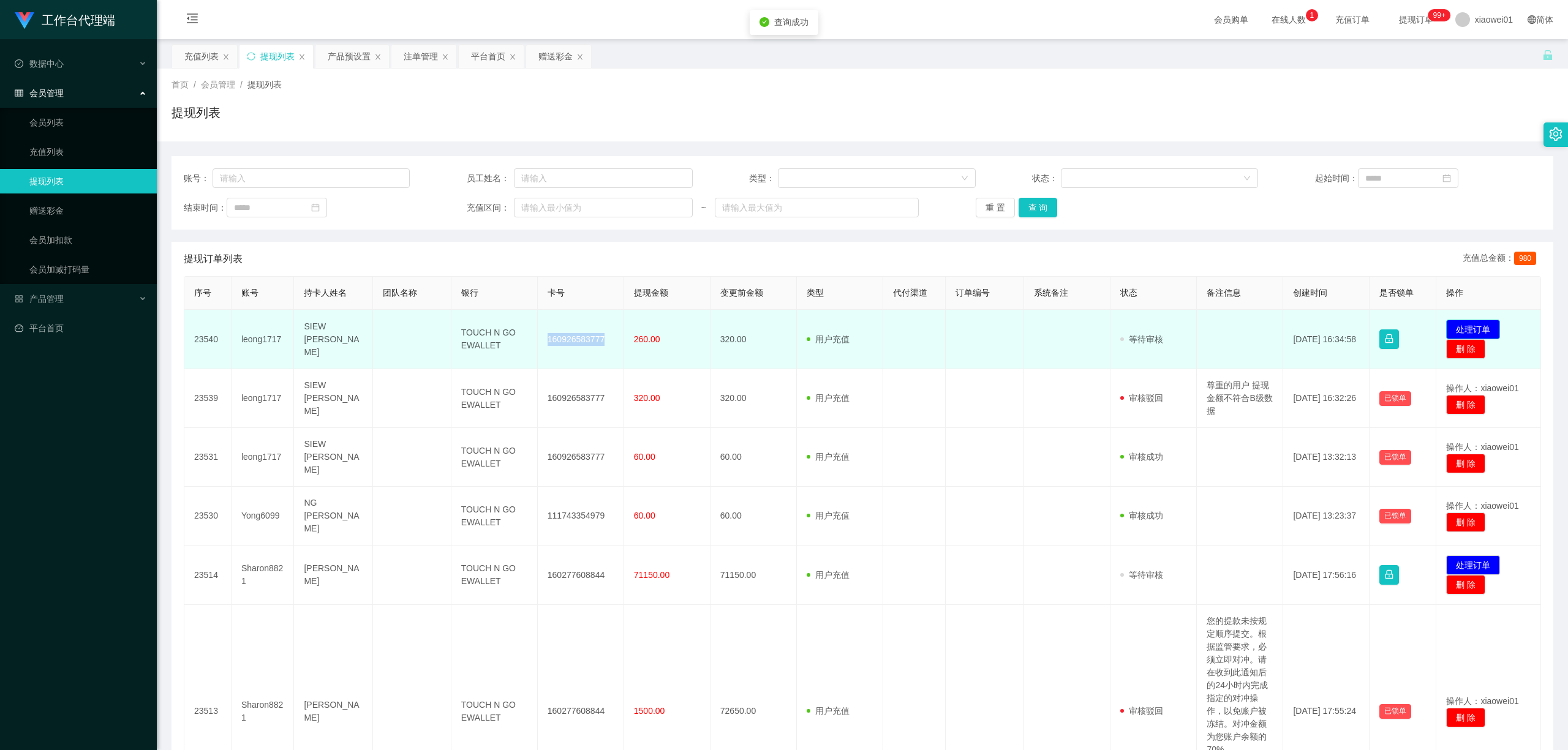
click at [1158, 332] on button "处理订单" at bounding box center [1473, 329] width 54 height 19
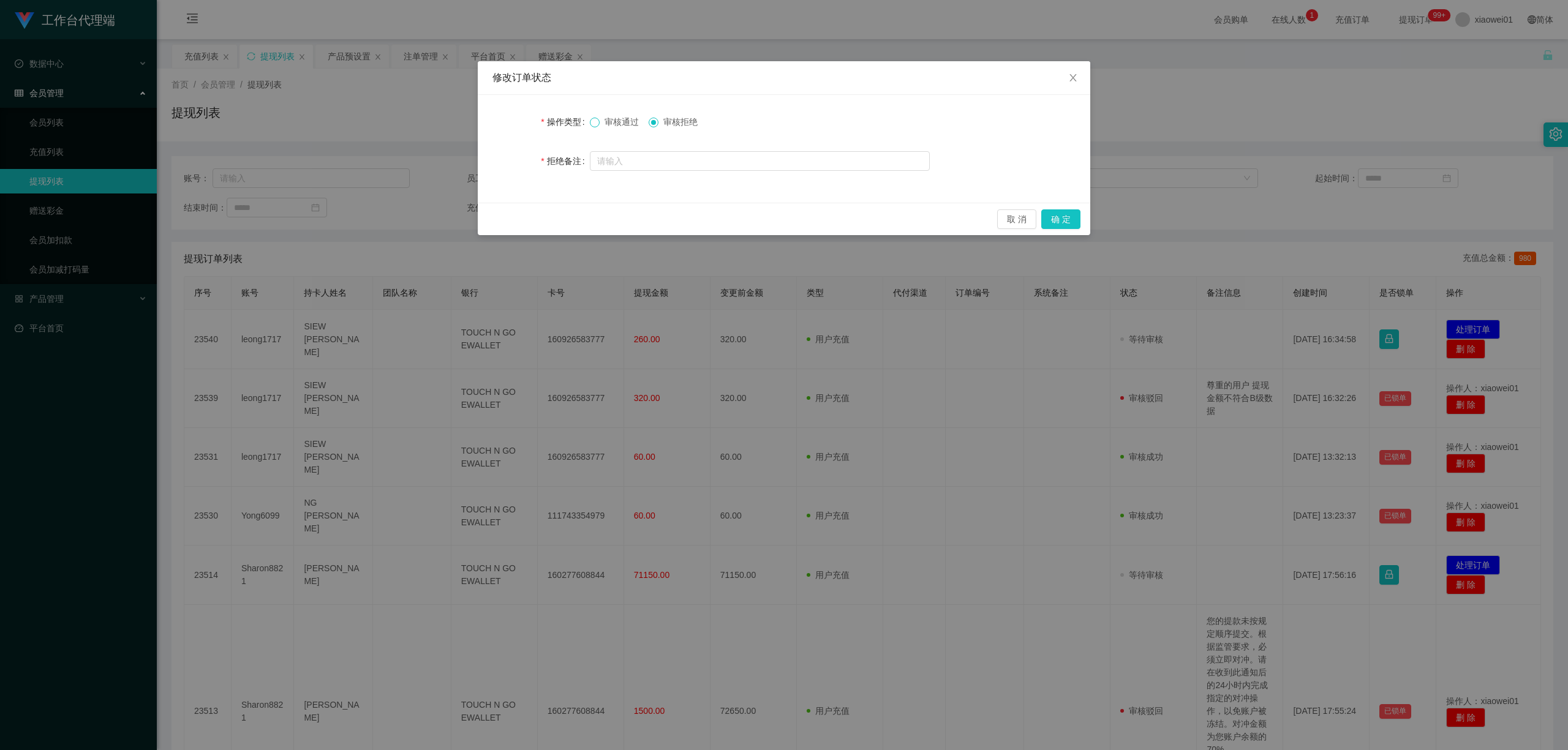
click at [598, 119] on label "审核通过" at bounding box center [617, 122] width 54 height 13
click at [622, 130] on div "审核通过 审核拒绝" at bounding box center [760, 121] width 340 height 24
drag, startPoint x: 618, startPoint y: 121, endPoint x: 649, endPoint y: 119, distance: 31.1
click at [618, 121] on span "审核通过" at bounding box center [621, 122] width 44 height 10
click at [1081, 78] on span "Close" at bounding box center [1073, 78] width 34 height 34
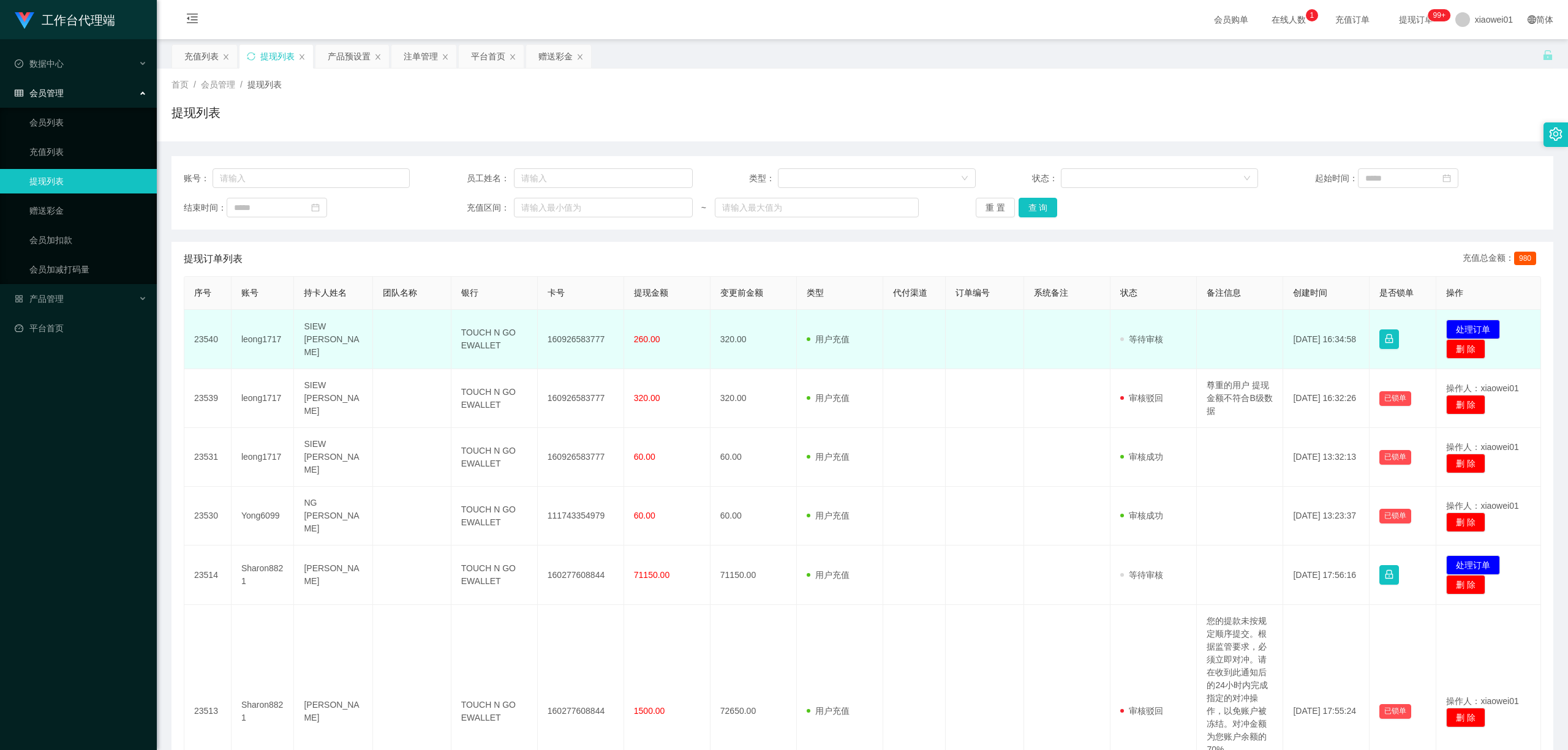
click at [1158, 319] on td "发起代付 处理订单 删 除" at bounding box center [1488, 339] width 105 height 59
click at [1158, 324] on button "处理订单" at bounding box center [1473, 329] width 54 height 19
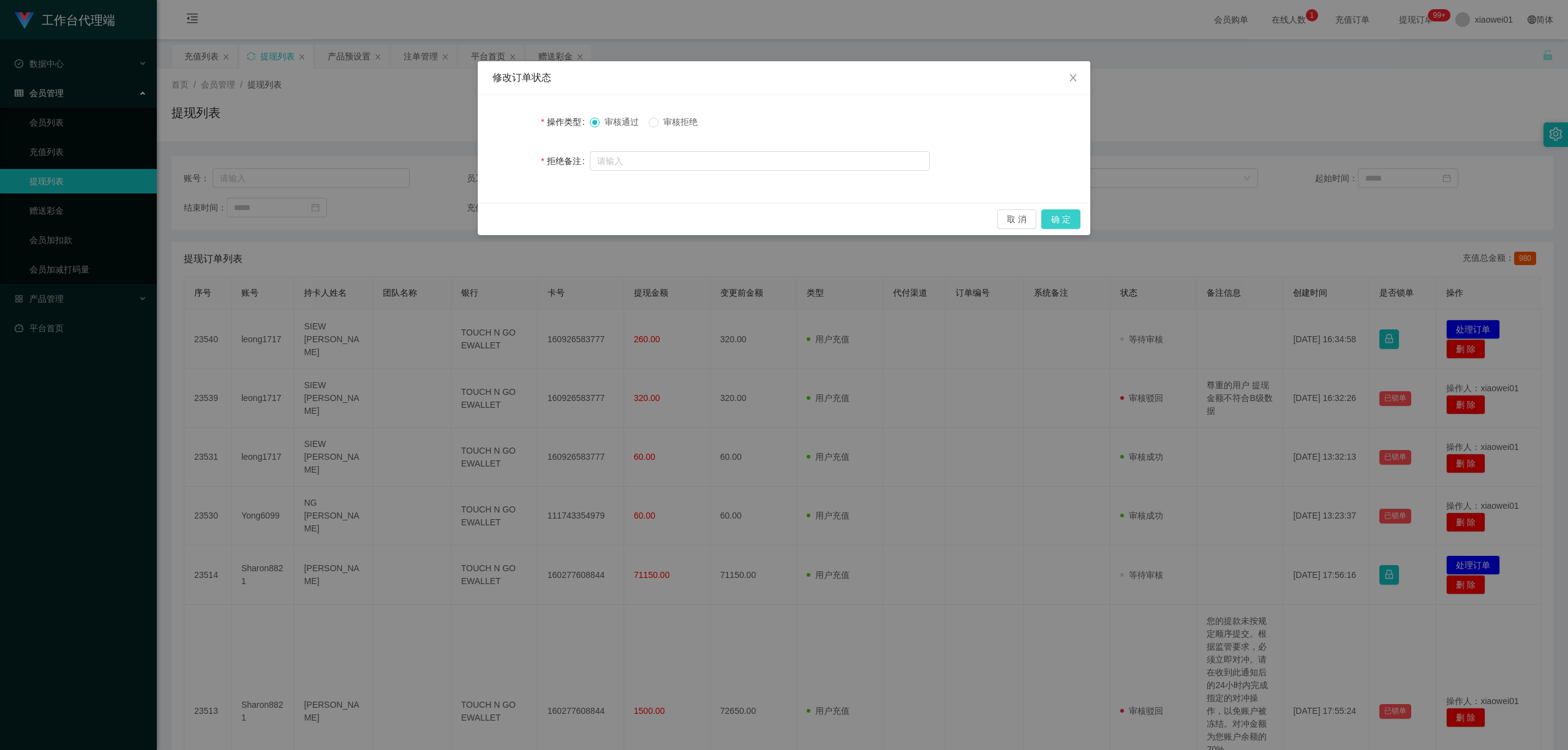
click at [1071, 227] on button "确 定" at bounding box center [1061, 218] width 39 height 19
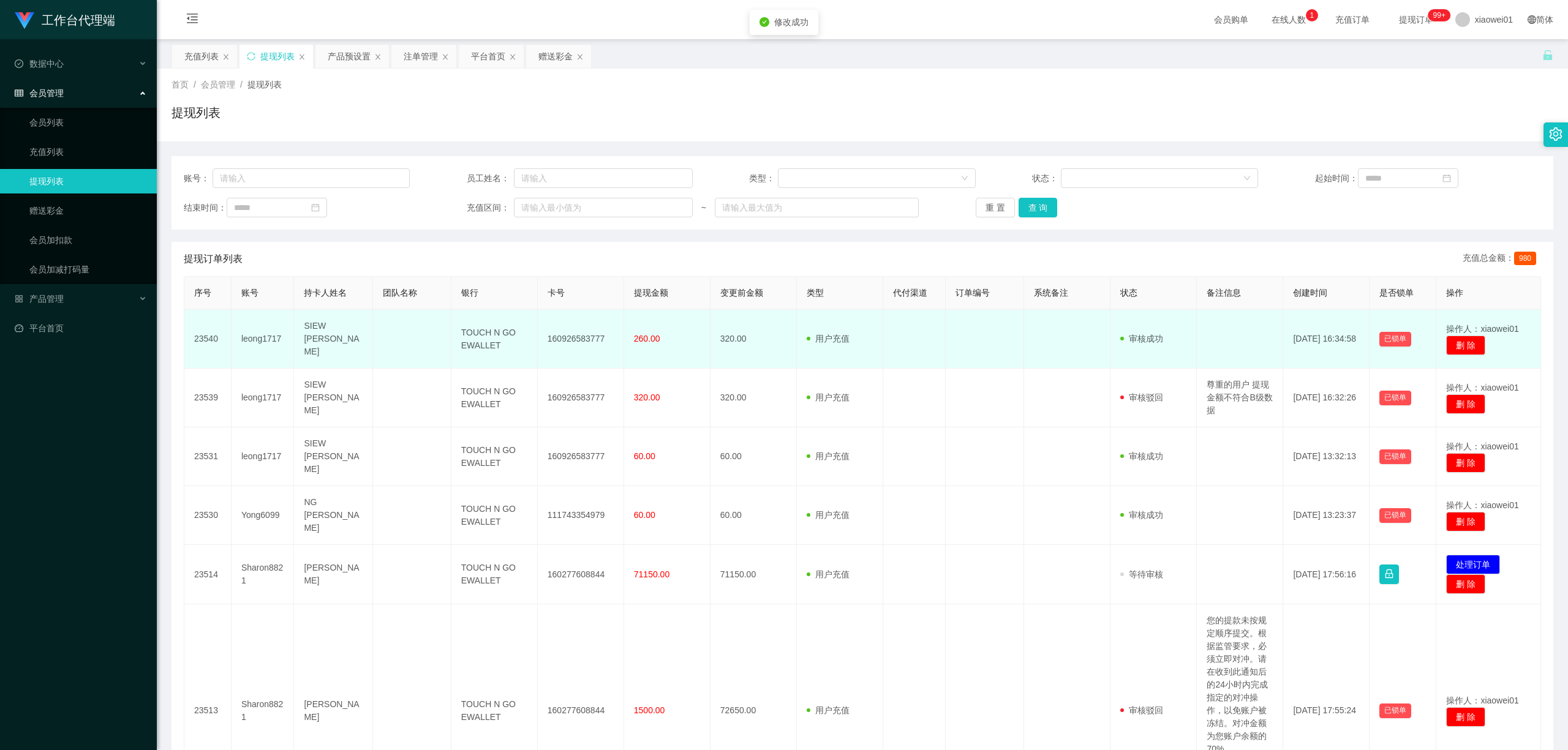
click at [556, 327] on td "160926583777" at bounding box center [581, 339] width 86 height 59
click at [555, 327] on td "160926583777" at bounding box center [581, 339] width 86 height 59
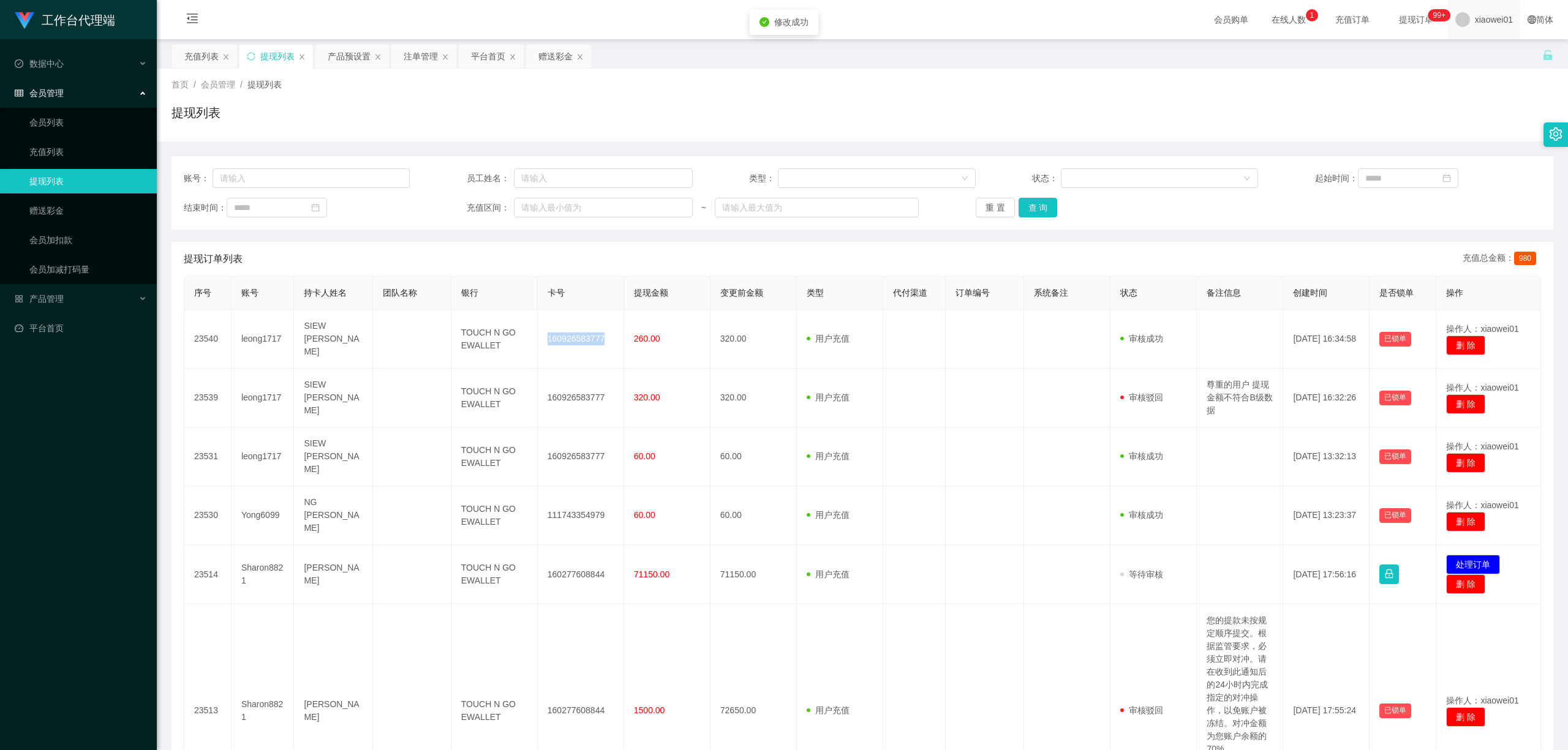
copy td "160926583777"
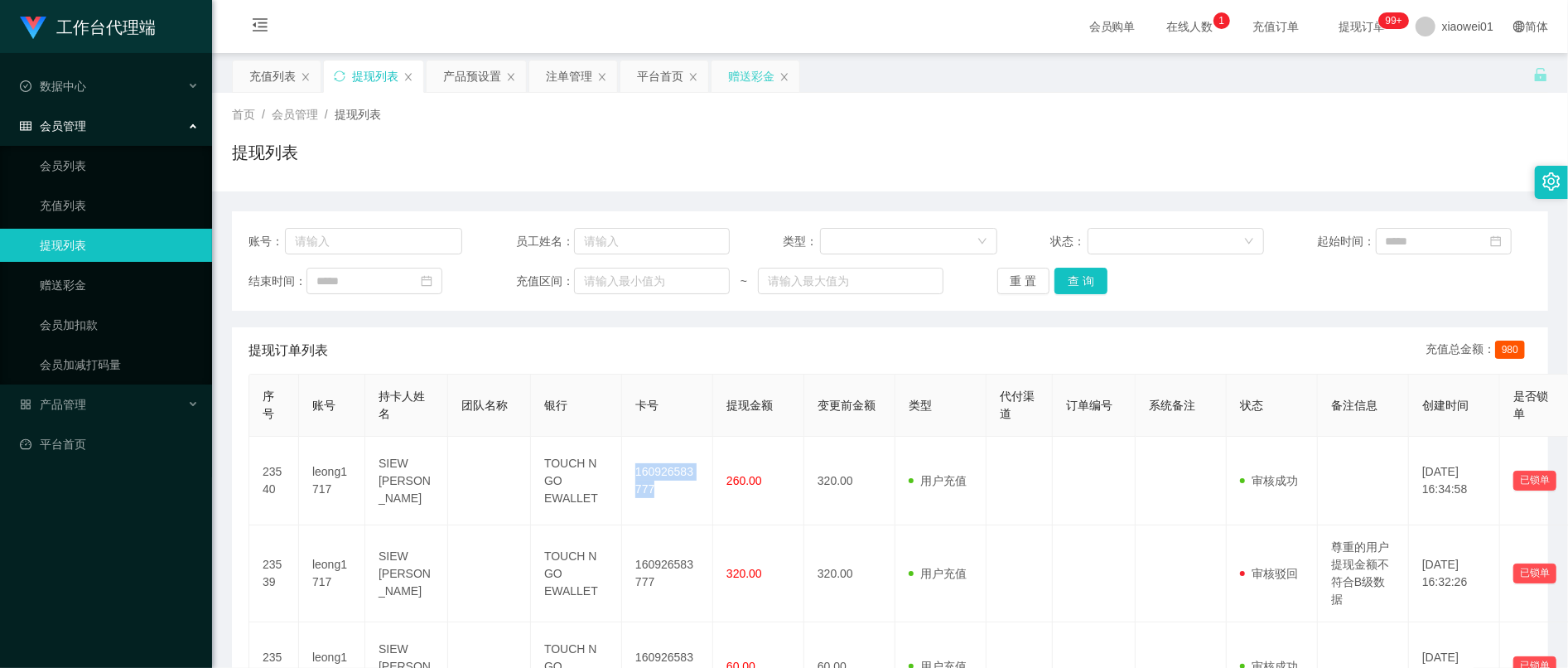
click at [780, 64] on div "赠送彩金" at bounding box center [756, 75] width 88 height 31
